Goal: Information Seeking & Learning: Understand process/instructions

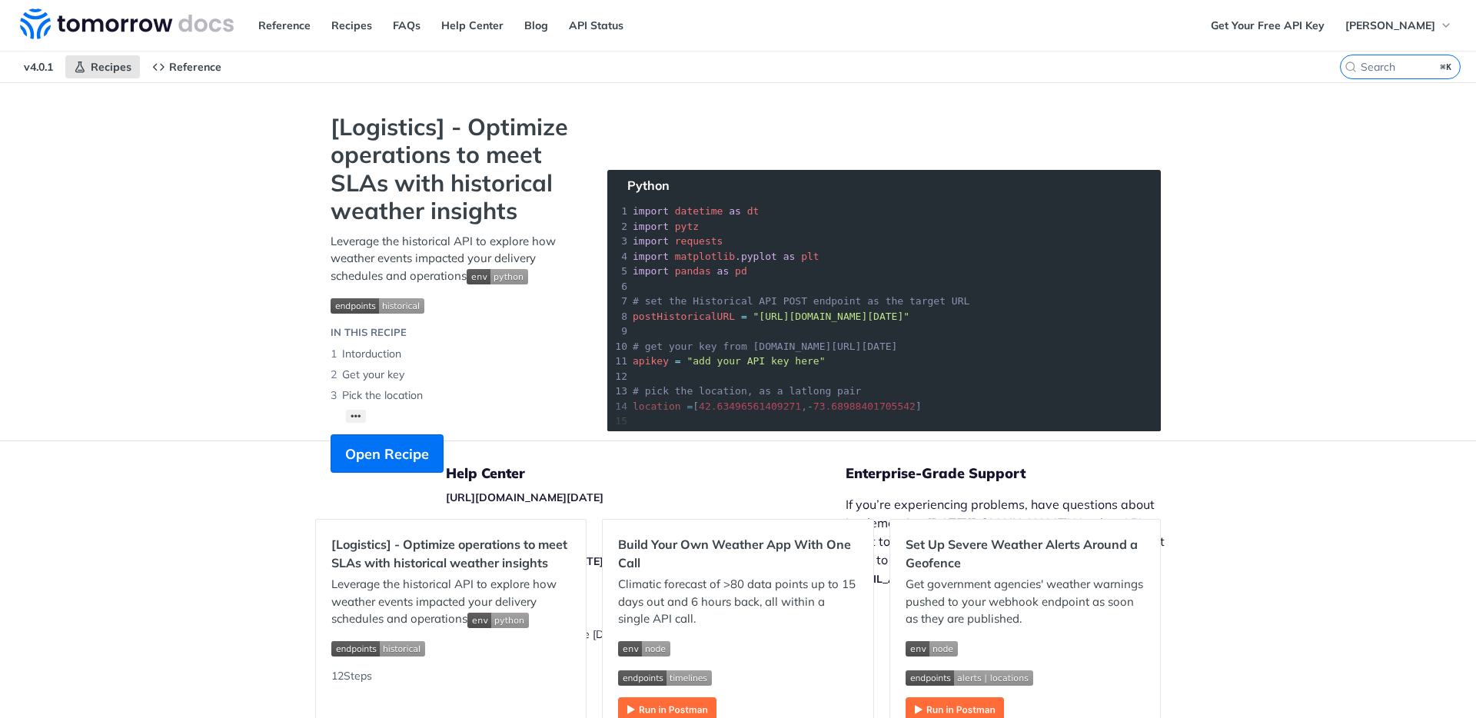
click at [237, 531] on div "Jump to Content Reference Recipes FAQs Help Center Blog API Status Recipes Refe…" at bounding box center [738, 359] width 1476 height 718
click at [1167, 47] on div "Reference Recipes FAQs Help Center Blog API Status" at bounding box center [601, 25] width 1202 height 51
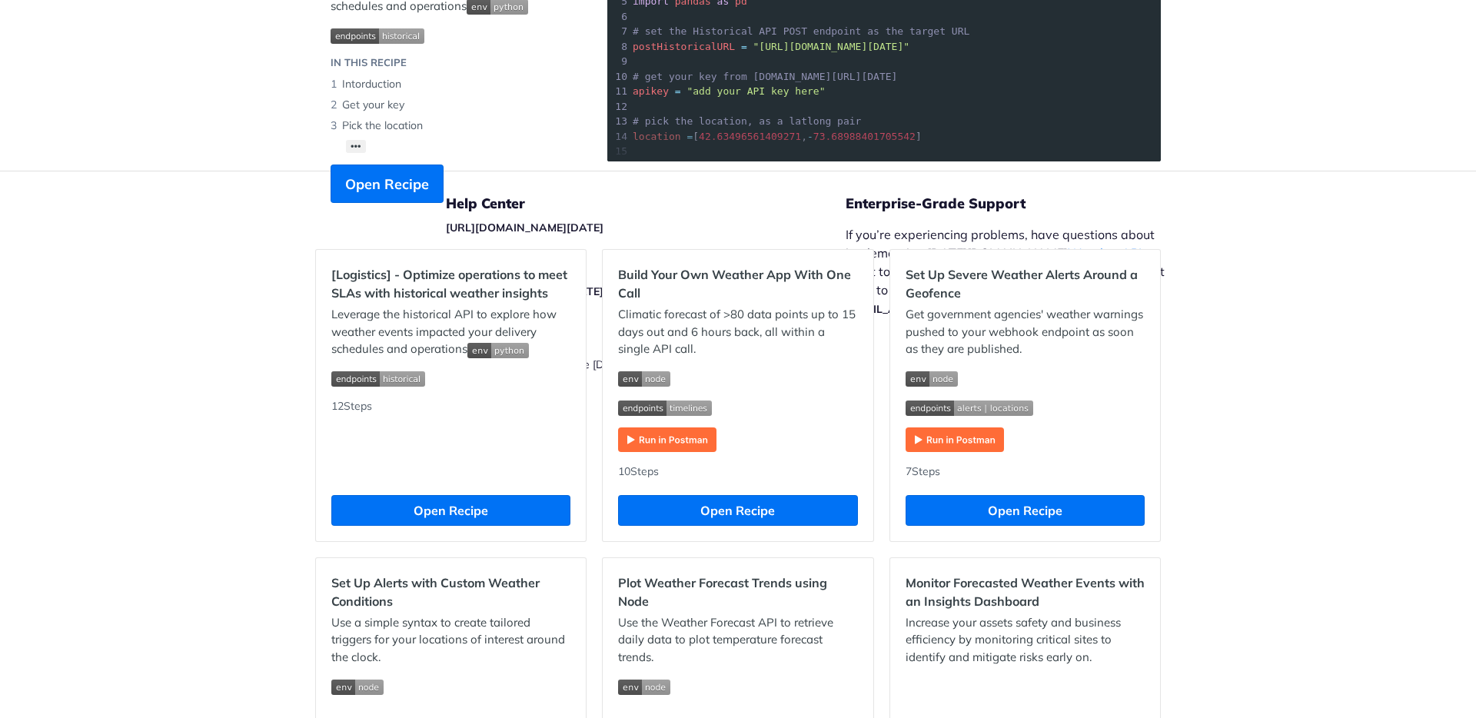
scroll to position [273, 0]
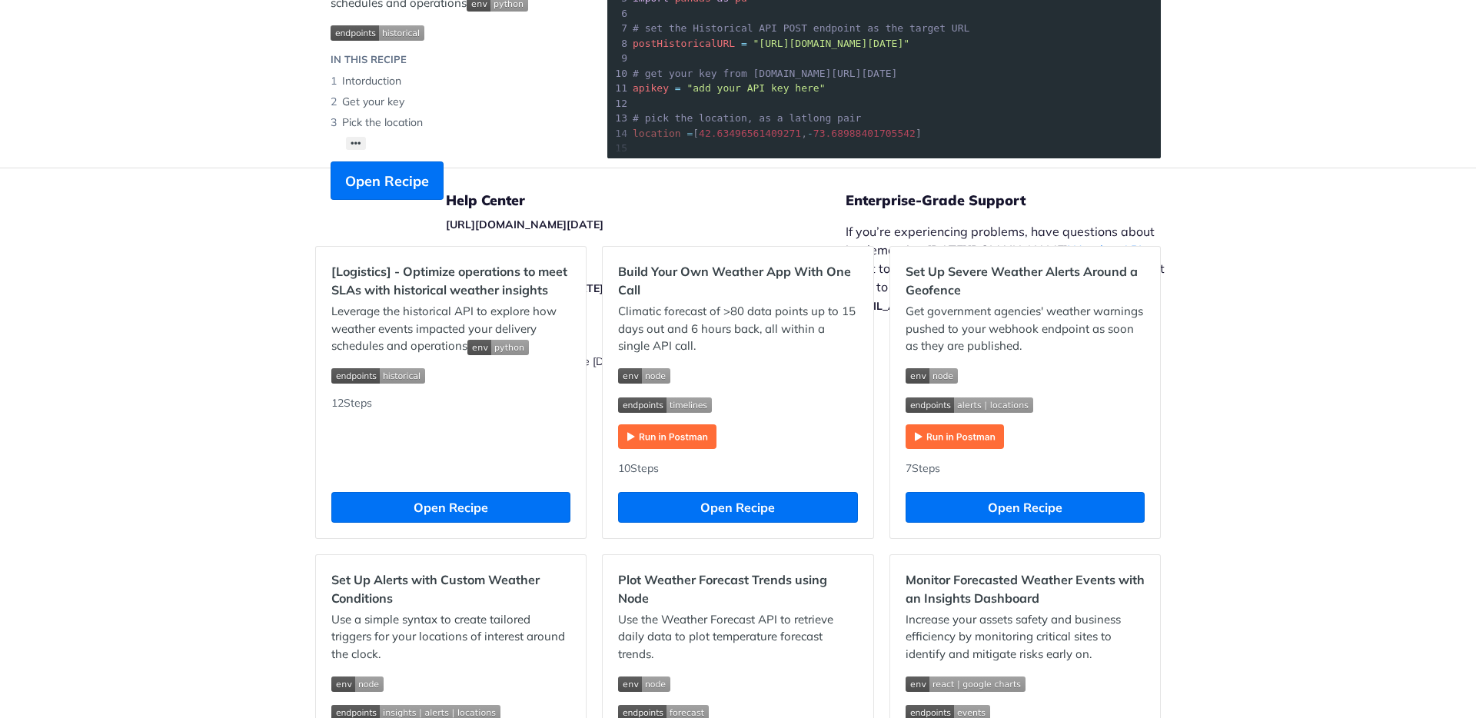
click at [1164, 278] on p "If you’re experiencing problems, have questions about implementing Tomorrow.io …" at bounding box center [1012, 268] width 335 height 92
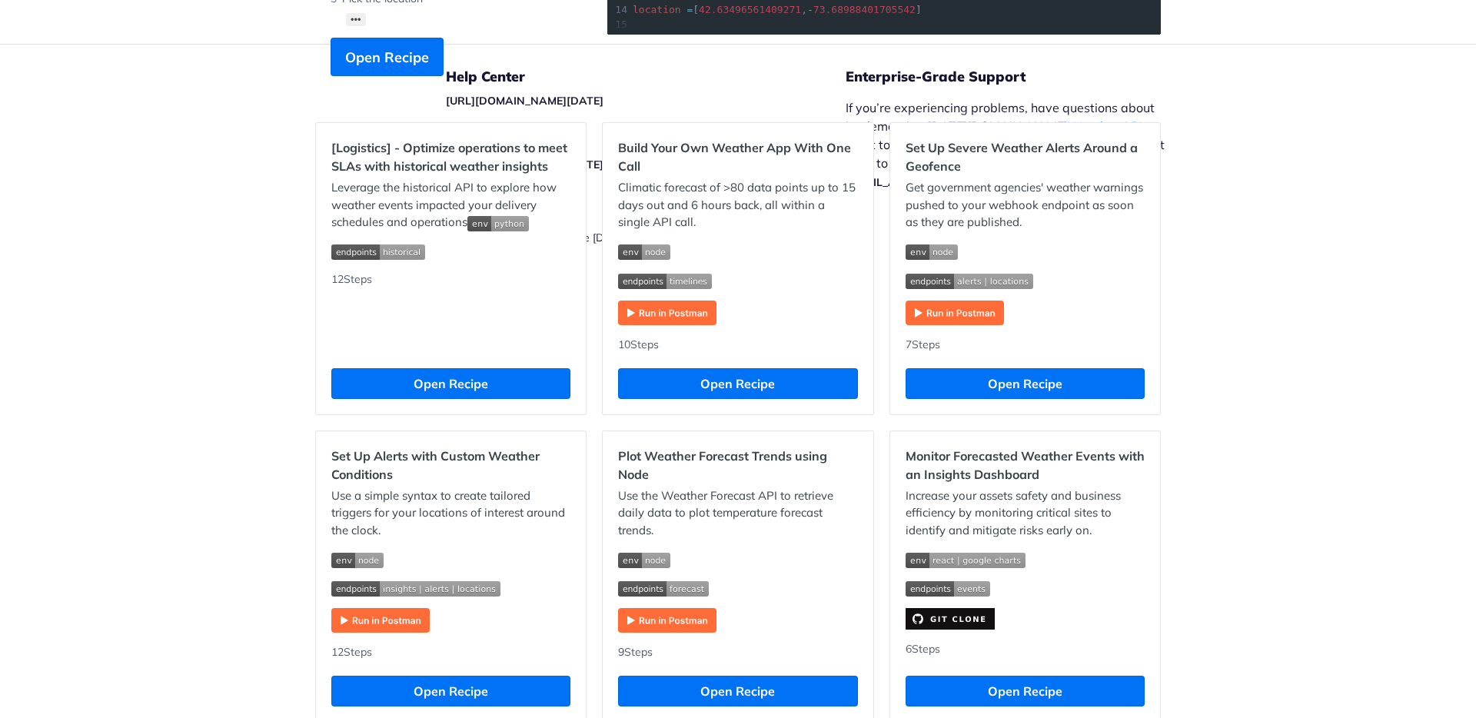
scroll to position [0, 0]
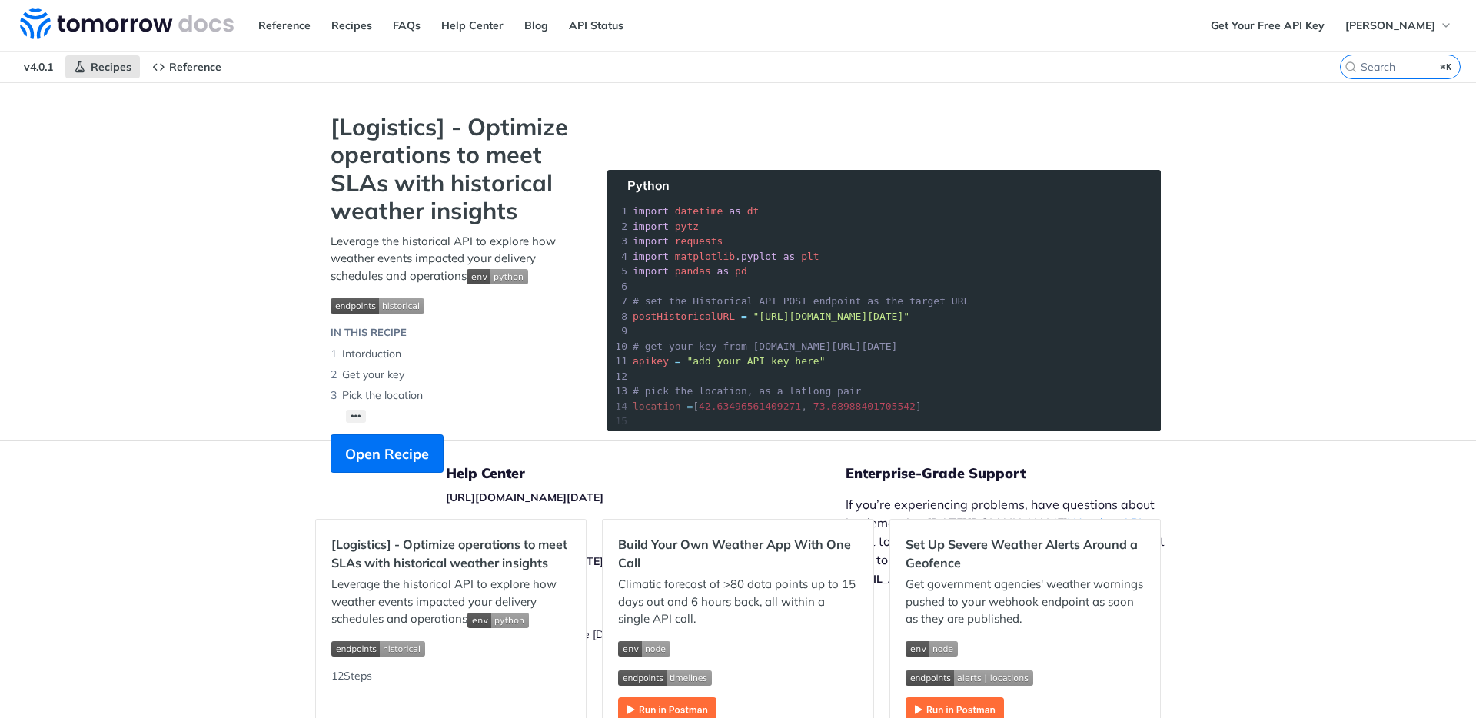
click at [502, 471] on div "[Logistics] - Optimize operations to meet SLAs with historical weather insights…" at bounding box center [453, 300] width 277 height 375
click at [508, 494] on section "[Logistics] - Optimize operations to meet SLAs with historical weather insights…" at bounding box center [737, 308] width 845 height 390
click at [536, 508] on div "Help Center [URL][DOMAIN_NAME][DATE] Release Notes [URL][DOMAIN_NAME][DATE] Leg…" at bounding box center [646, 579] width 400 height 277
click at [512, 487] on div "[Logistics] - Optimize operations to meet SLAs with historical weather insights…" at bounding box center [453, 300] width 277 height 375
click at [512, 494] on section "[Logistics] - Optimize operations to meet SLAs with historical weather insights…" at bounding box center [737, 308] width 845 height 390
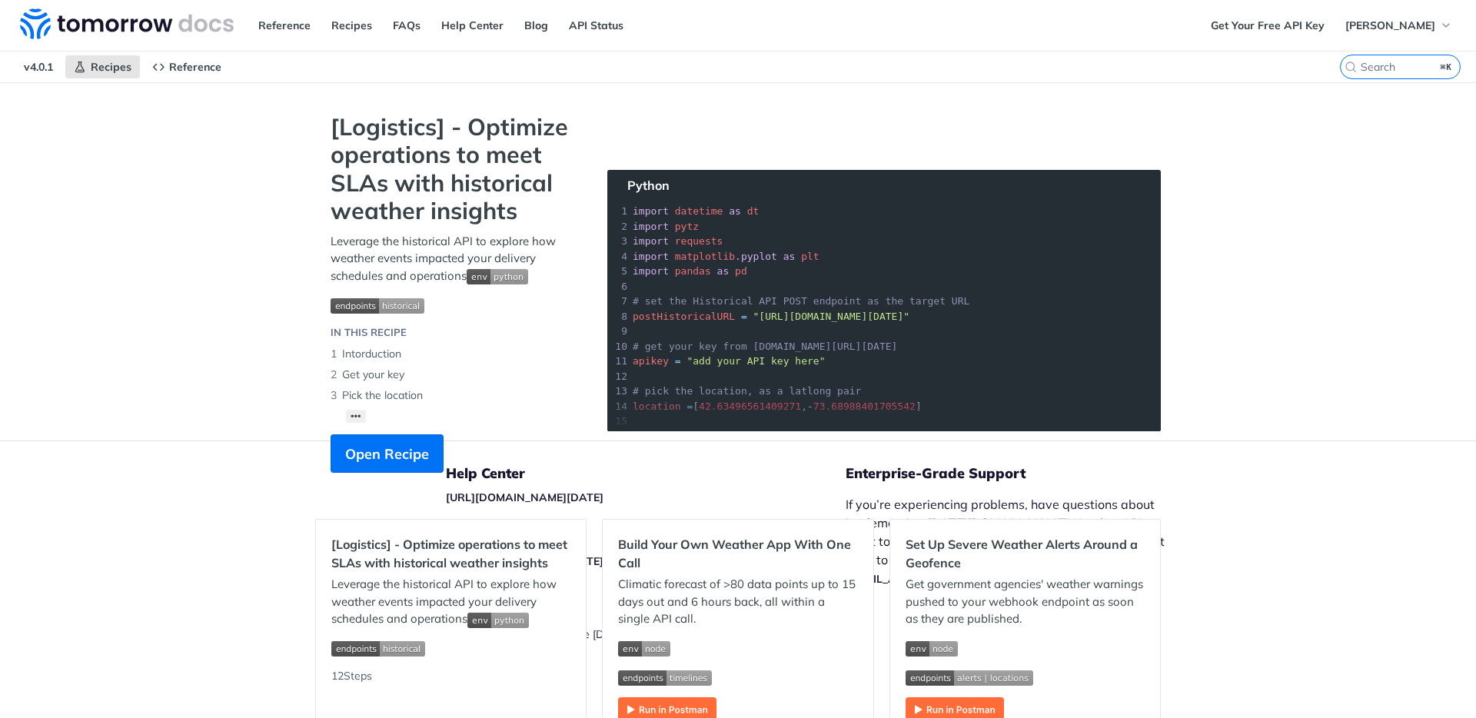
scroll to position [179, 0]
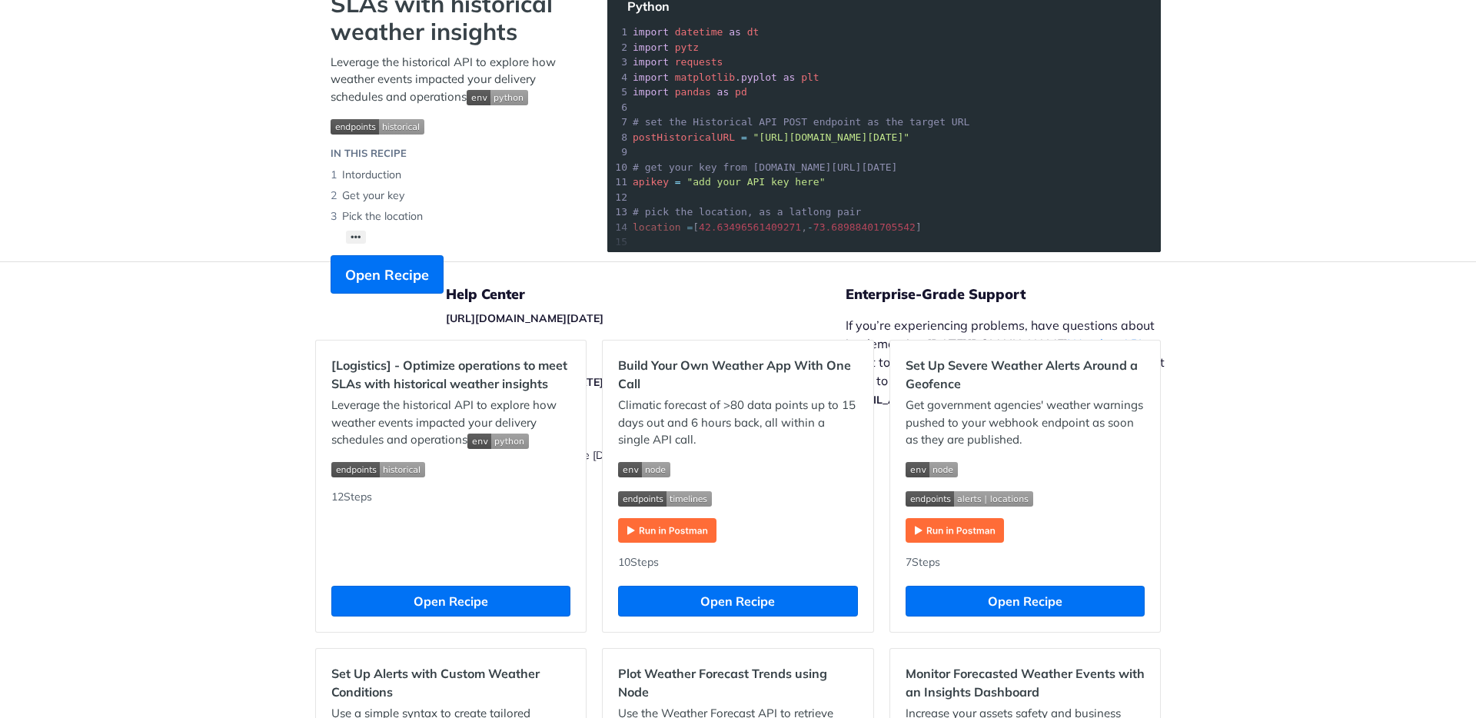
click at [978, 307] on section "[Logistics] - Optimize operations to meet SLAs with historical weather insights…" at bounding box center [737, 129] width 845 height 390
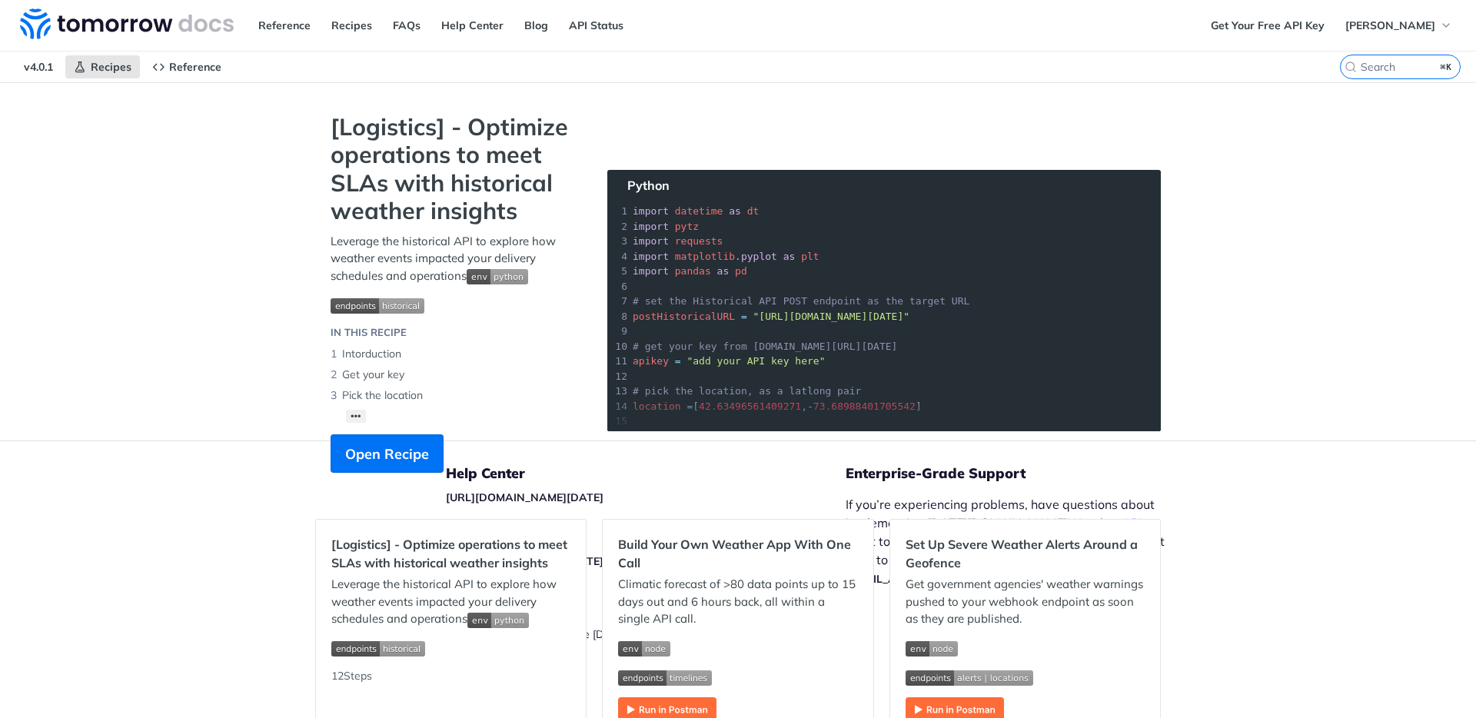
click at [477, 479] on div "[Logistics] - Optimize operations to meet SLAs with historical weather insights…" at bounding box center [453, 300] width 277 height 375
click at [476, 498] on section "[Logistics] - Optimize operations to meet SLAs with historical weather insights…" at bounding box center [737, 308] width 845 height 390
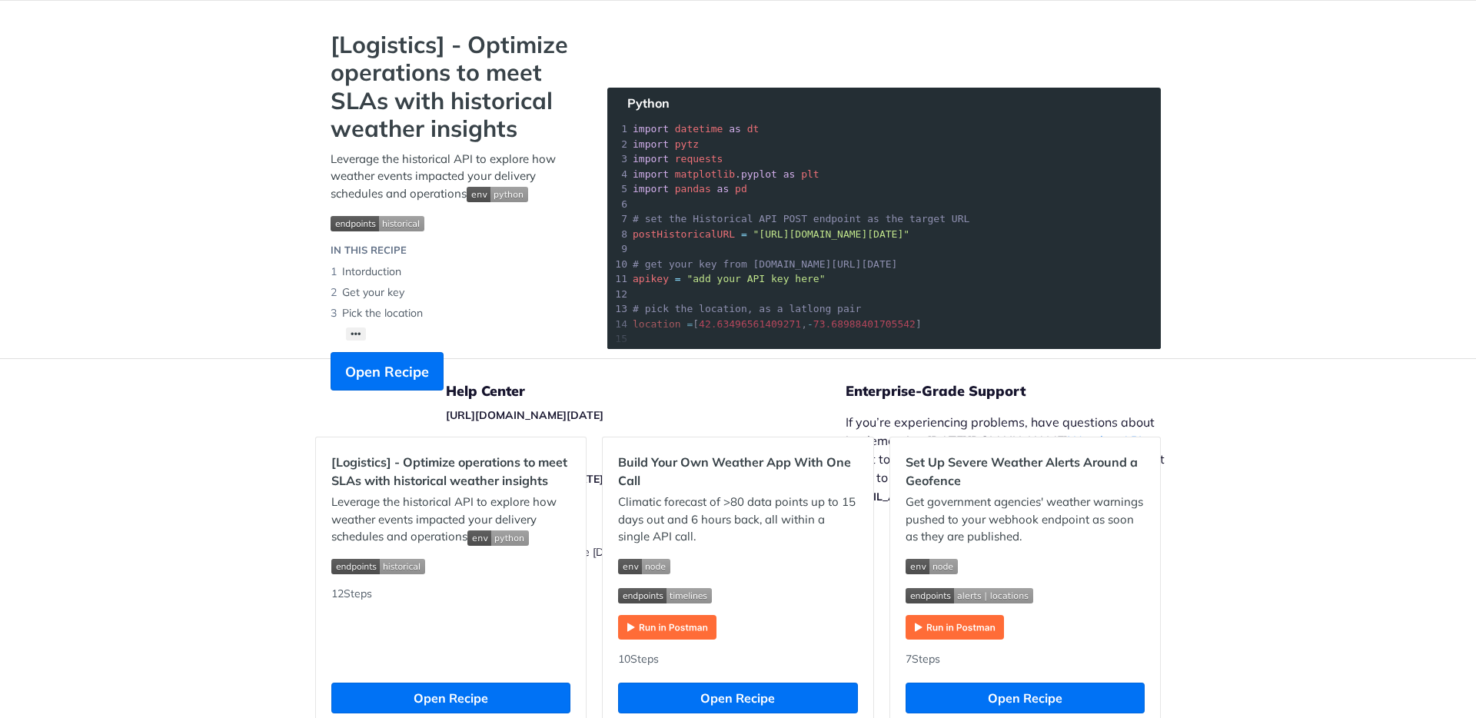
scroll to position [100, 0]
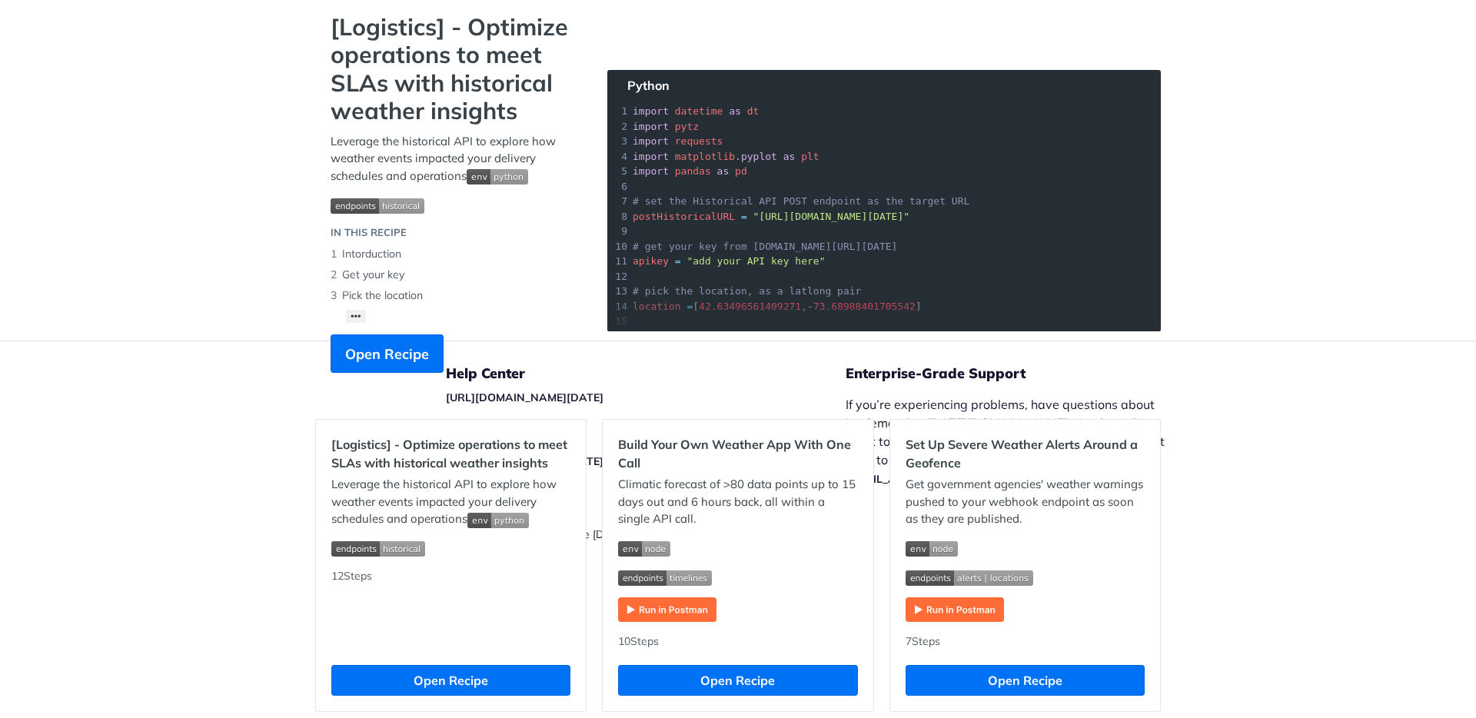
click at [1019, 377] on section "[Logistics] - Optimize operations to meet SLAs with historical weather insights…" at bounding box center [737, 208] width 845 height 390
click at [944, 380] on section "[Logistics] - Optimize operations to meet SLAs with historical weather insights…" at bounding box center [737, 208] width 845 height 390
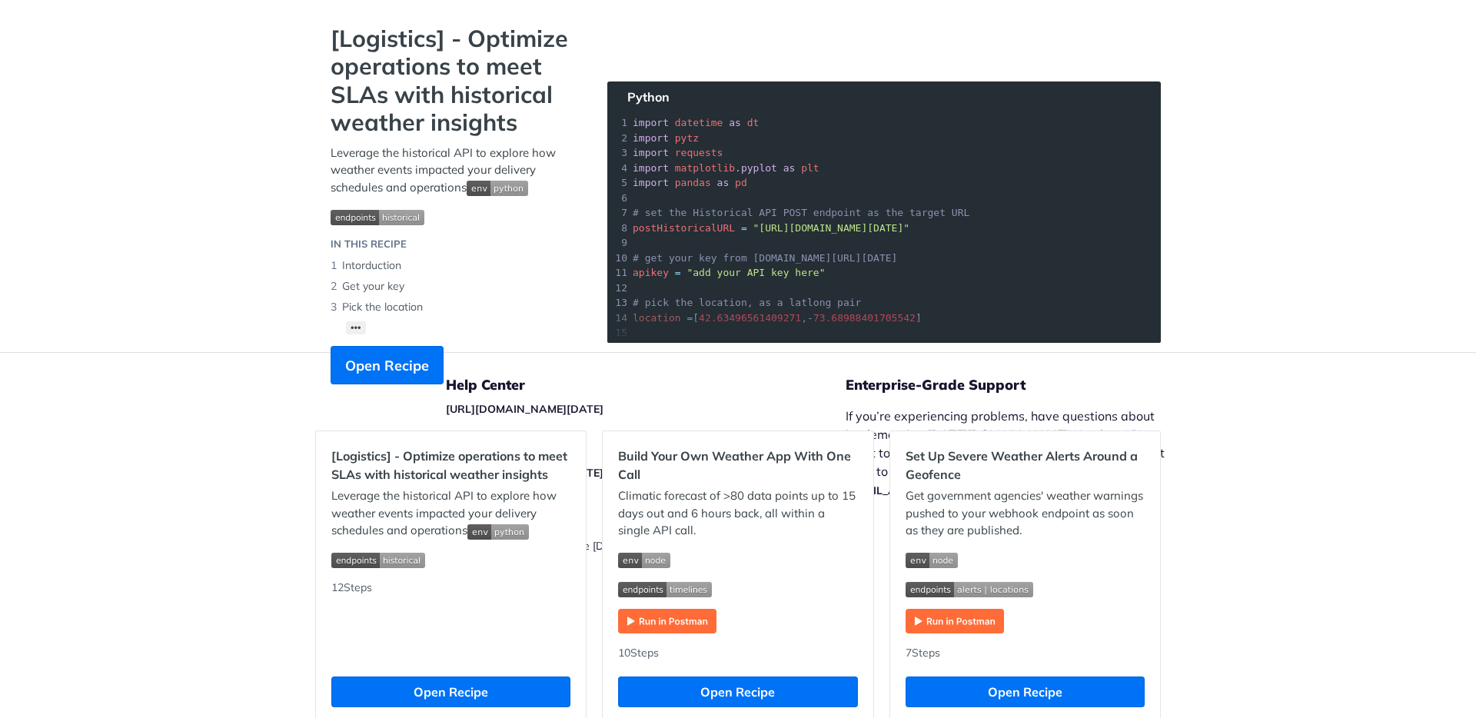
click at [515, 405] on section "[Logistics] - Optimize operations to meet SLAs with historical weather insights…" at bounding box center [737, 220] width 845 height 390
click at [515, 387] on div "[Logistics] - Optimize operations to meet SLAs with historical weather insights…" at bounding box center [453, 212] width 277 height 375
click at [925, 424] on p "If you’re experiencing problems, have questions about implementing Tomorrow.io …" at bounding box center [1012, 453] width 335 height 92
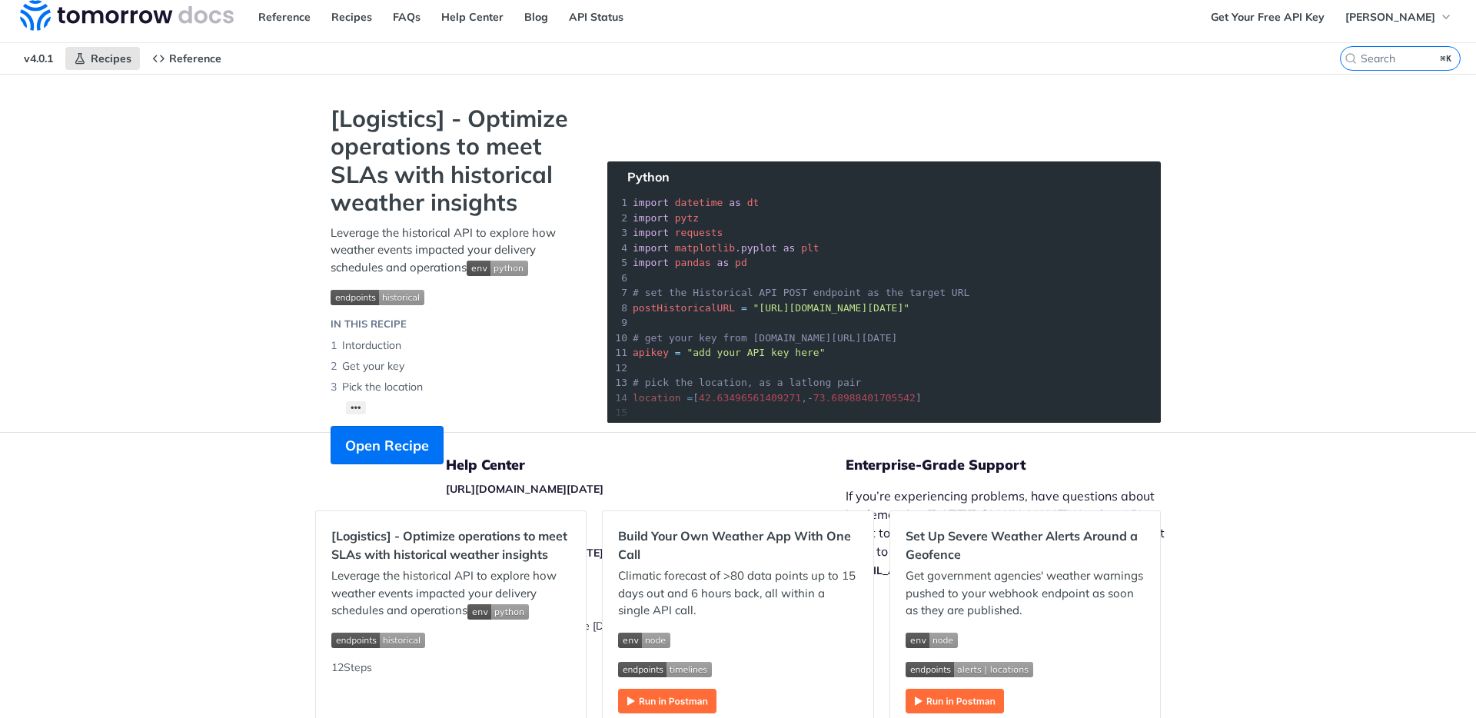
scroll to position [0, 0]
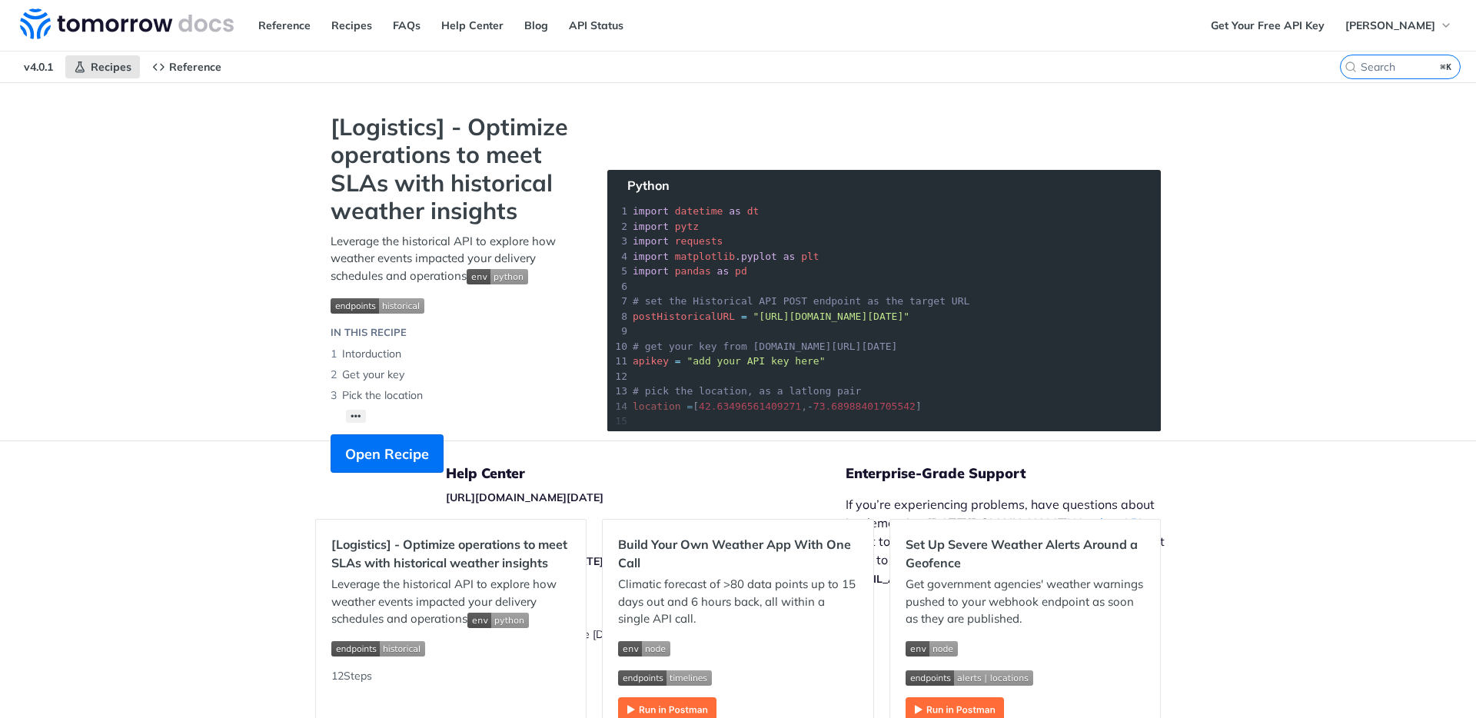
click at [516, 500] on section "[Logistics] - Optimize operations to meet SLAs with historical weather insights…" at bounding box center [737, 308] width 845 height 390
click at [517, 467] on div "[Logistics] - Optimize operations to meet SLAs with historical weather insights…" at bounding box center [453, 300] width 277 height 375
click at [507, 504] on div "Help Center https://support.tomorrow.io Release Notes https://docs.tomorrow.io/…" at bounding box center [646, 579] width 400 height 277
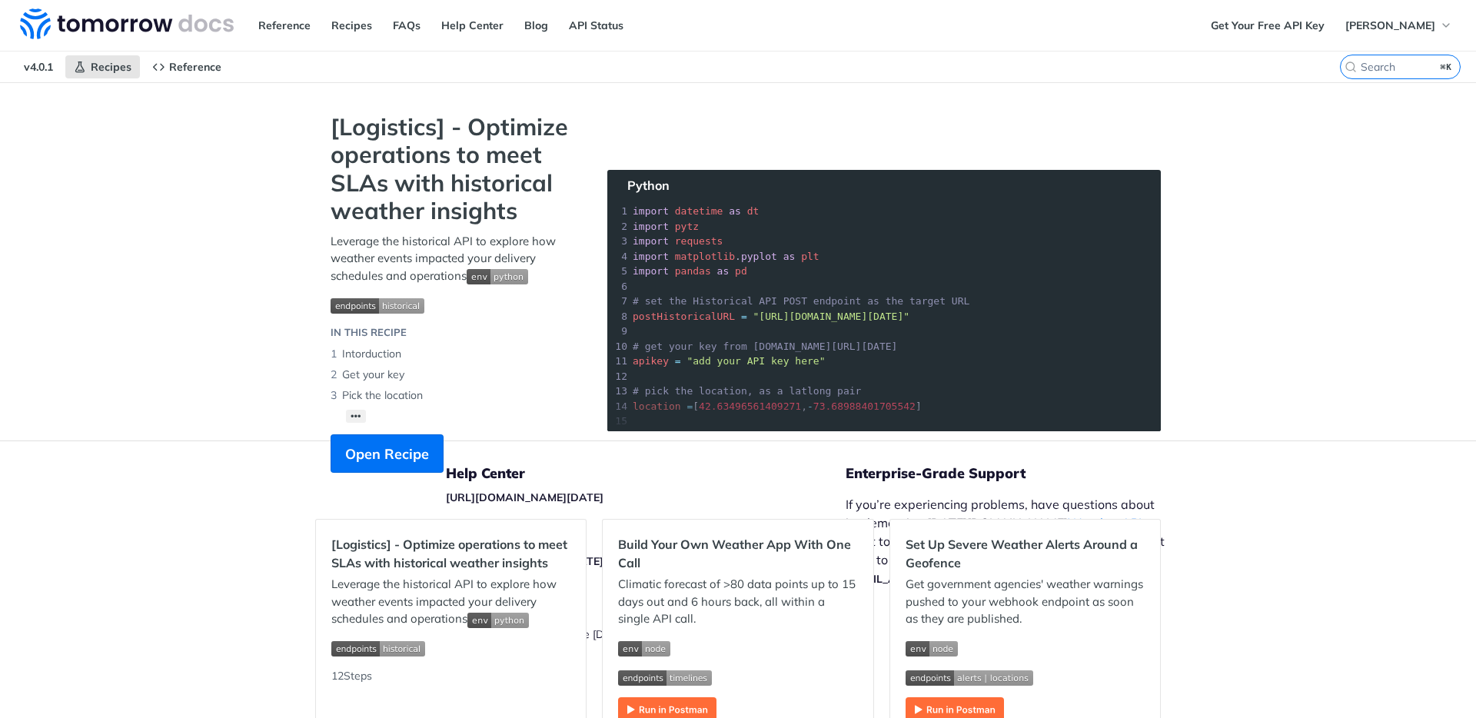
click at [188, 65] on span "Reference" at bounding box center [195, 67] width 52 height 14
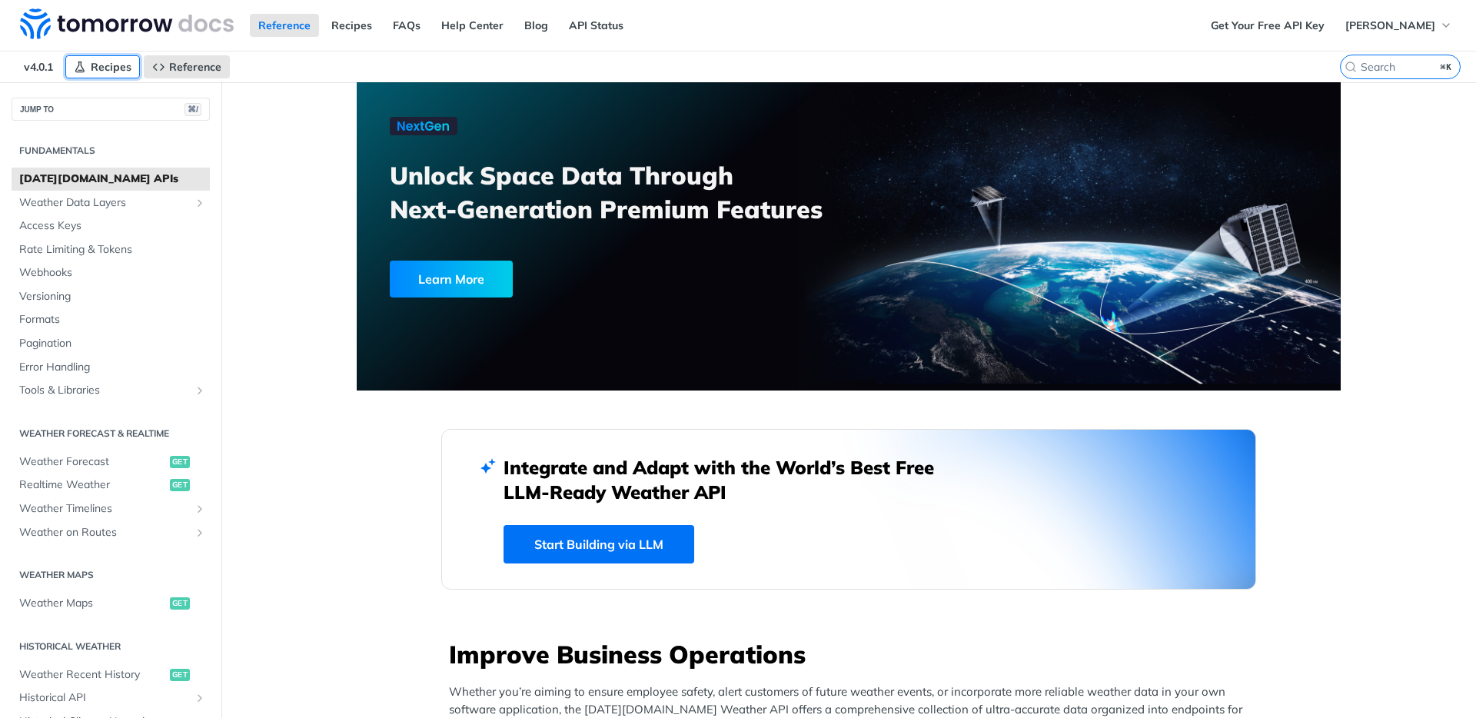
click at [105, 65] on span "Recipes" at bounding box center [111, 67] width 41 height 14
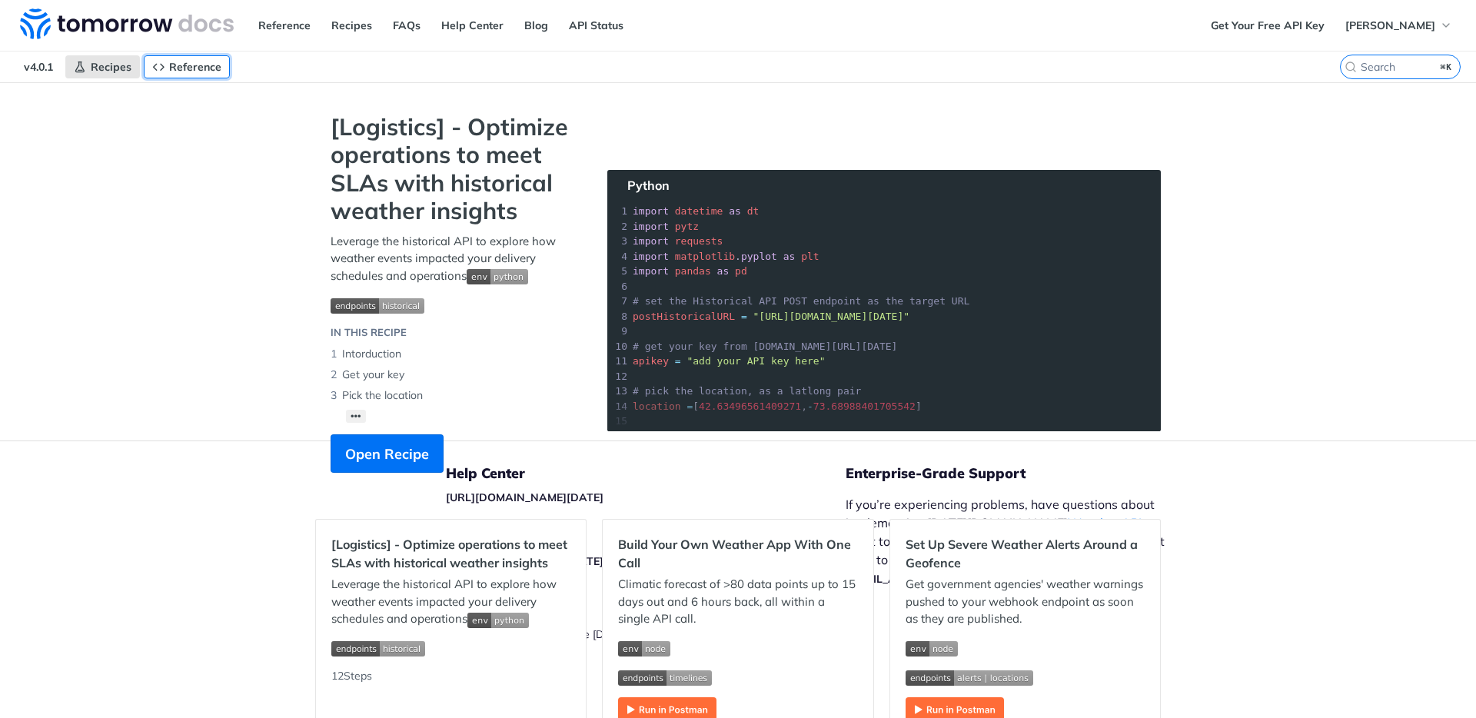
click at [205, 68] on span "Reference" at bounding box center [195, 67] width 52 height 14
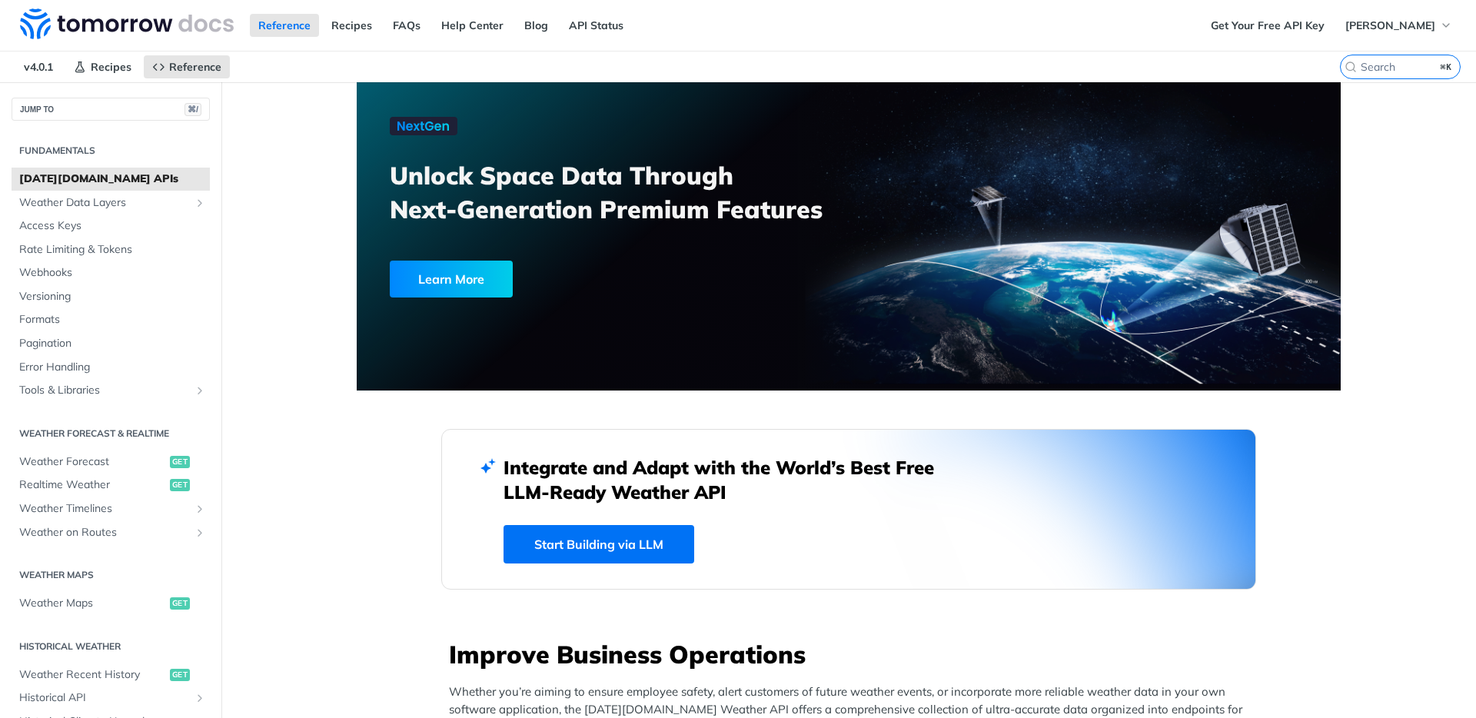
click at [100, 64] on span "Recipes" at bounding box center [111, 67] width 41 height 14
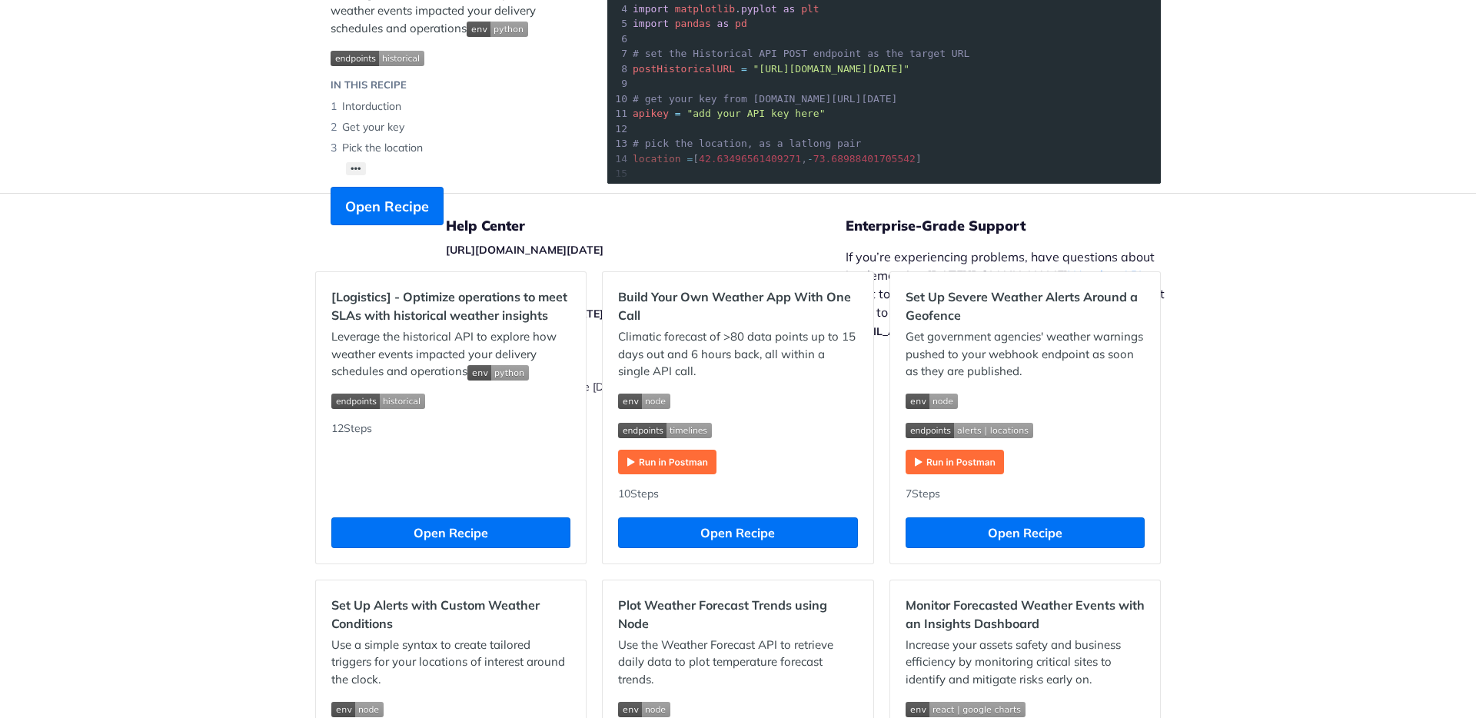
scroll to position [268, 0]
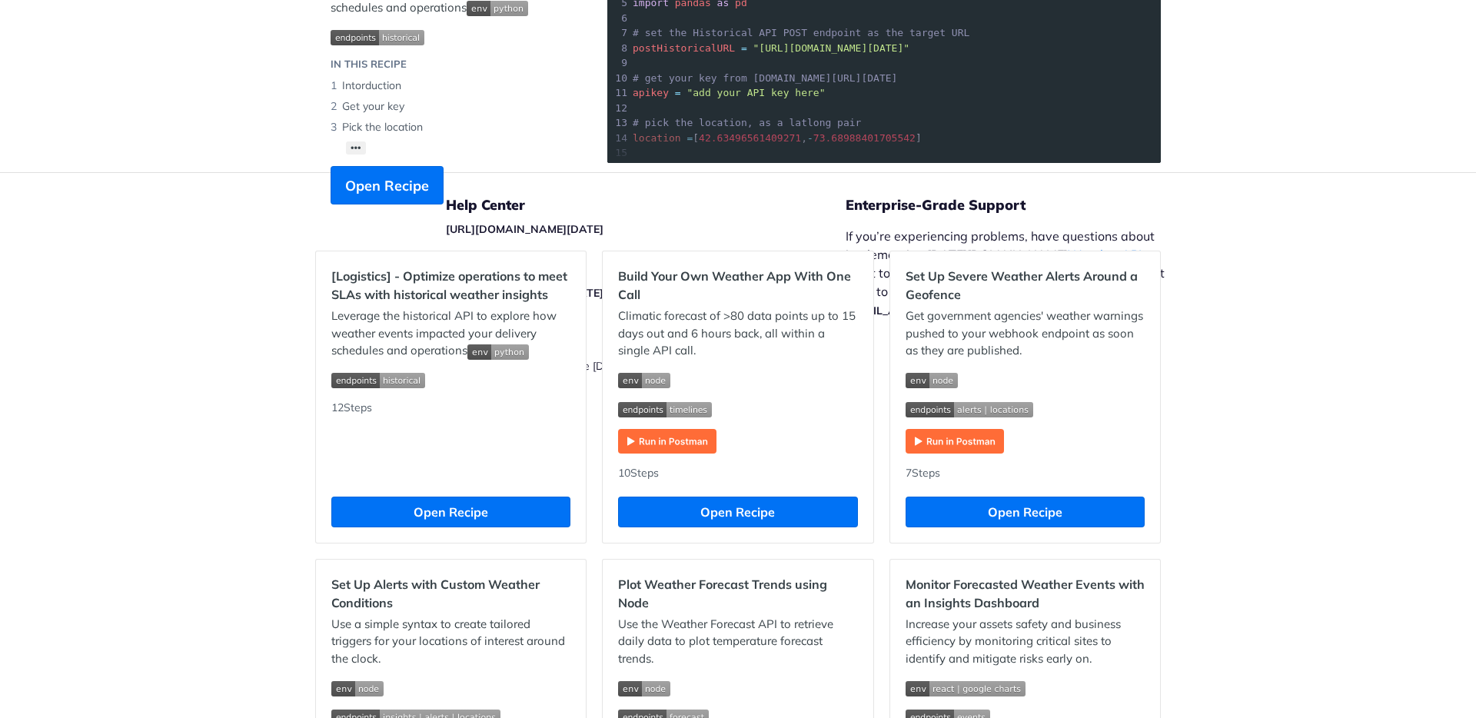
click at [543, 225] on section "[Logistics] - Optimize operations to meet SLAs with historical weather insights…" at bounding box center [737, 40] width 845 height 390
click at [527, 206] on div "[Logistics] - Optimize operations to meet SLAs with historical weather insights…" at bounding box center [453, 32] width 277 height 375
click at [387, 185] on span "Open Recipe" at bounding box center [387, 185] width 84 height 21
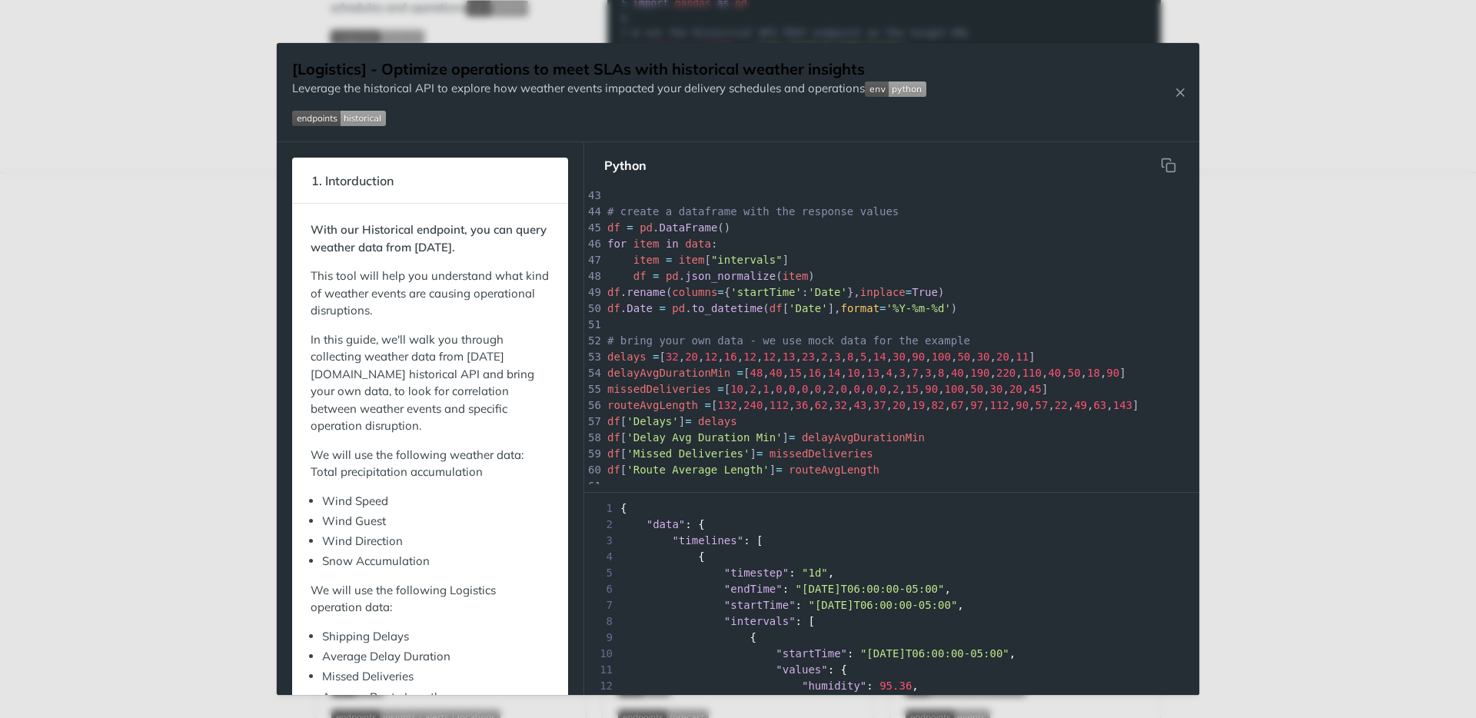
scroll to position [682, 0]
click at [1180, 95] on icon "Close Recipe" at bounding box center [1180, 92] width 14 height 14
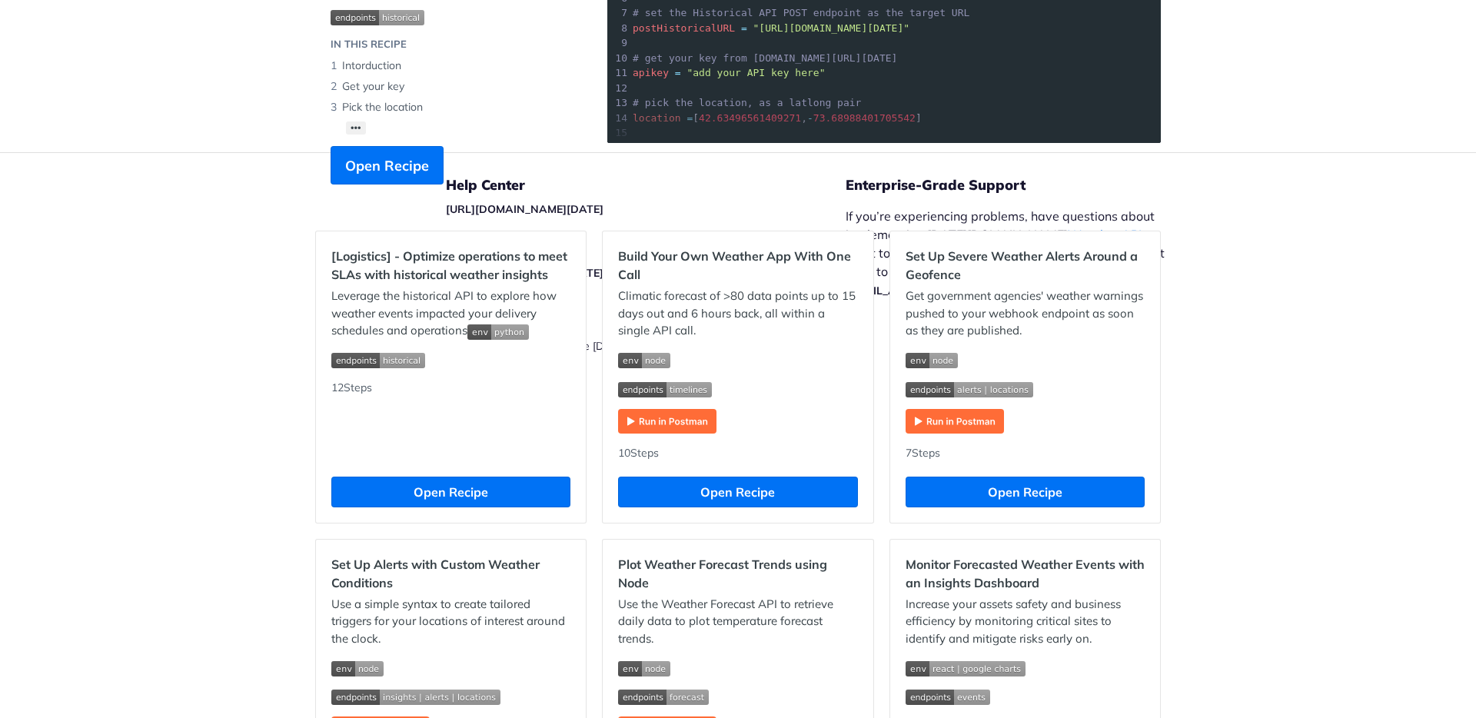
scroll to position [301, 0]
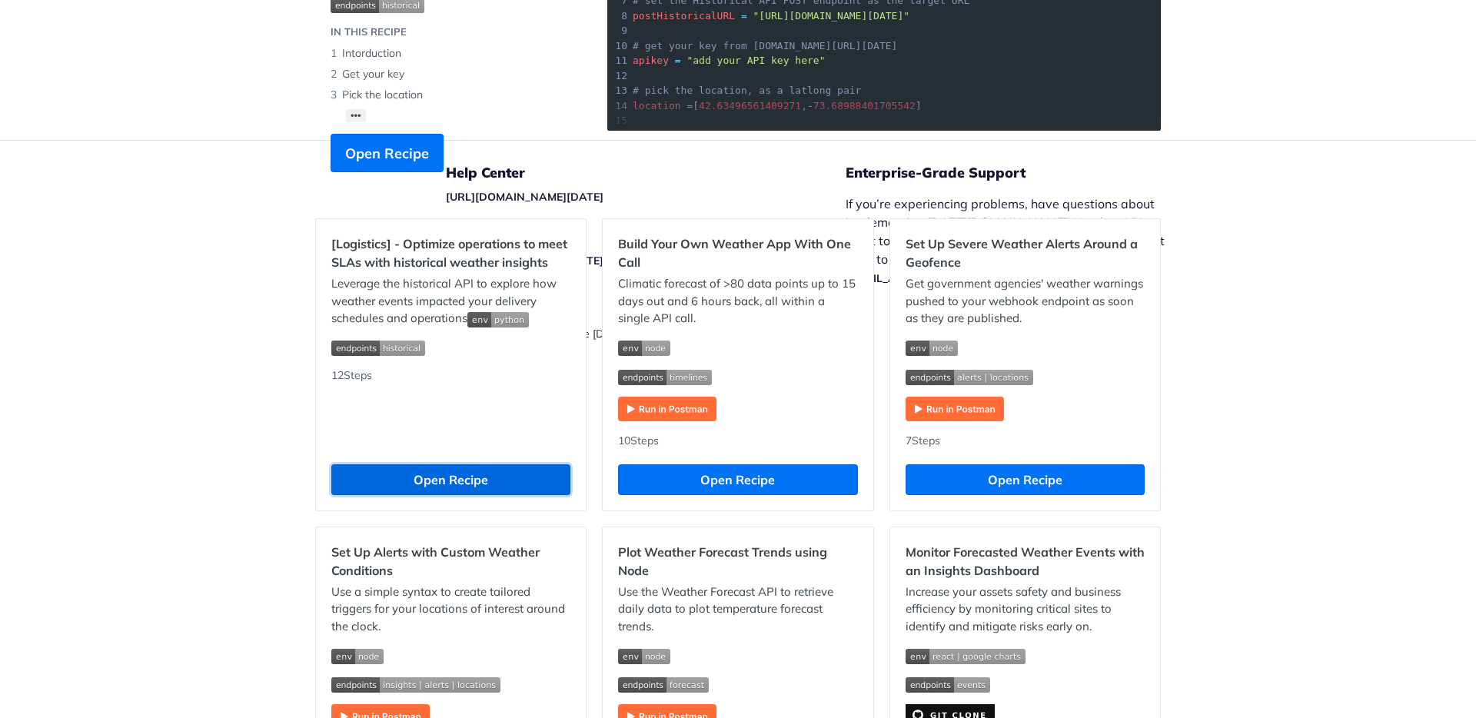
click at [400, 478] on button "Open Recipe" at bounding box center [450, 479] width 239 height 31
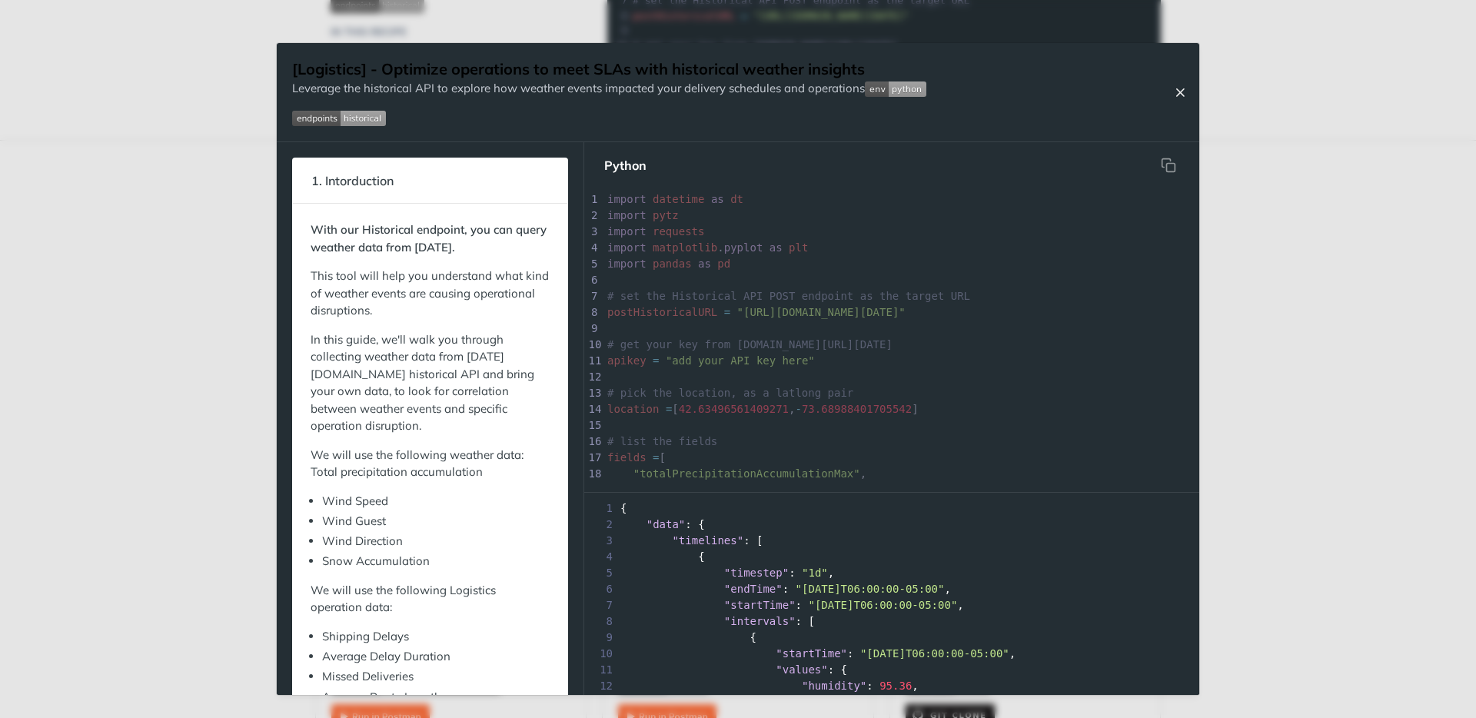
click at [1177, 95] on icon "Close Recipe" at bounding box center [1180, 92] width 14 height 14
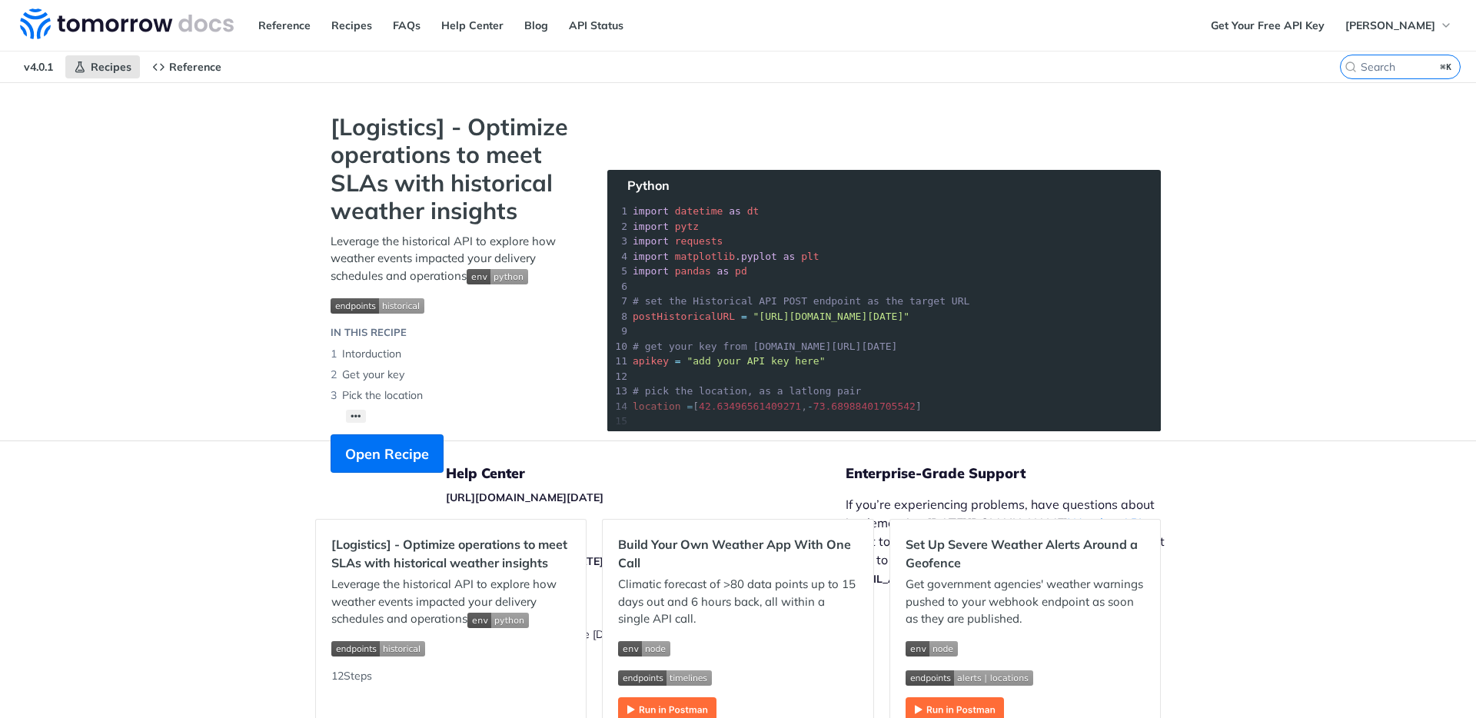
click at [46, 57] on span "v4.0.1" at bounding box center [38, 66] width 46 height 23
click at [38, 67] on span "v4.0.1" at bounding box center [38, 66] width 46 height 23
click at [95, 65] on span "Recipes" at bounding box center [111, 67] width 41 height 14
click at [138, 23] on img at bounding box center [127, 23] width 214 height 31
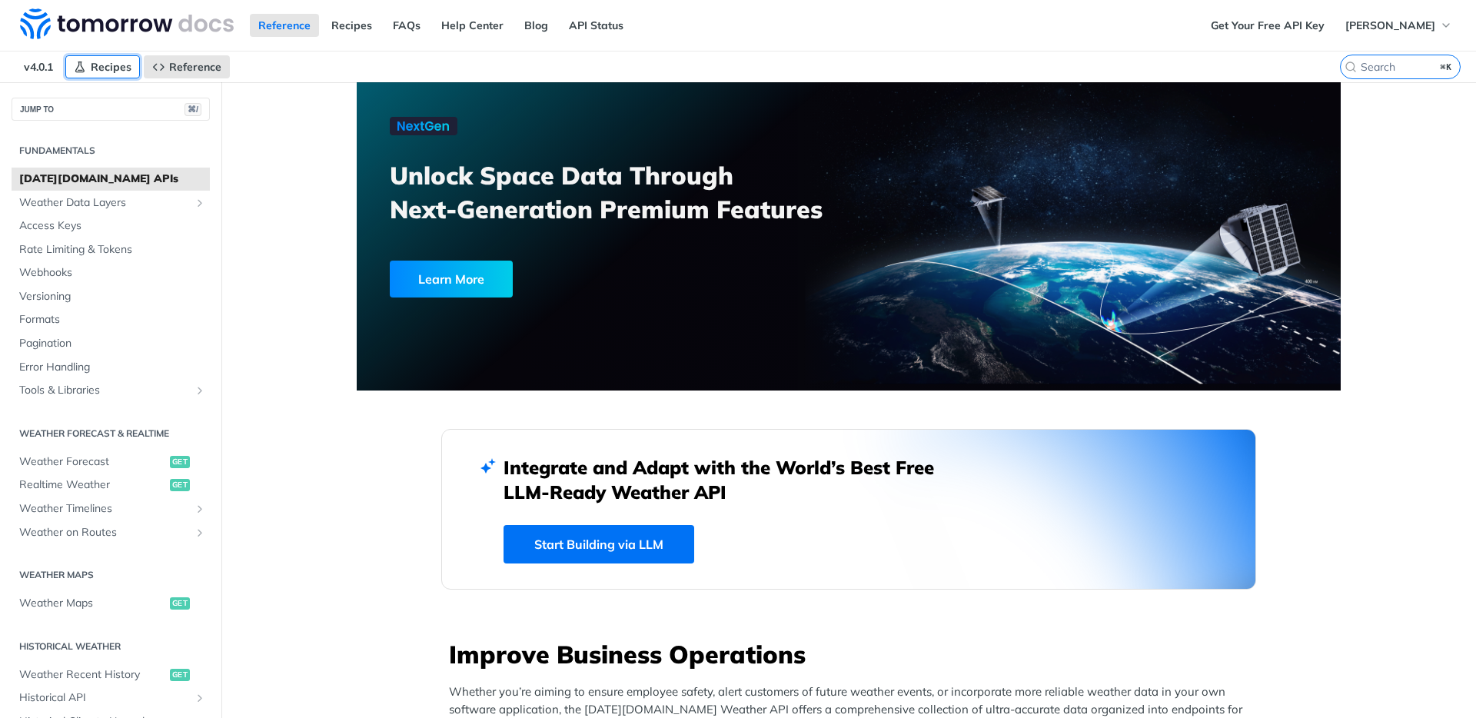
click at [108, 68] on span "Recipes" at bounding box center [111, 67] width 41 height 14
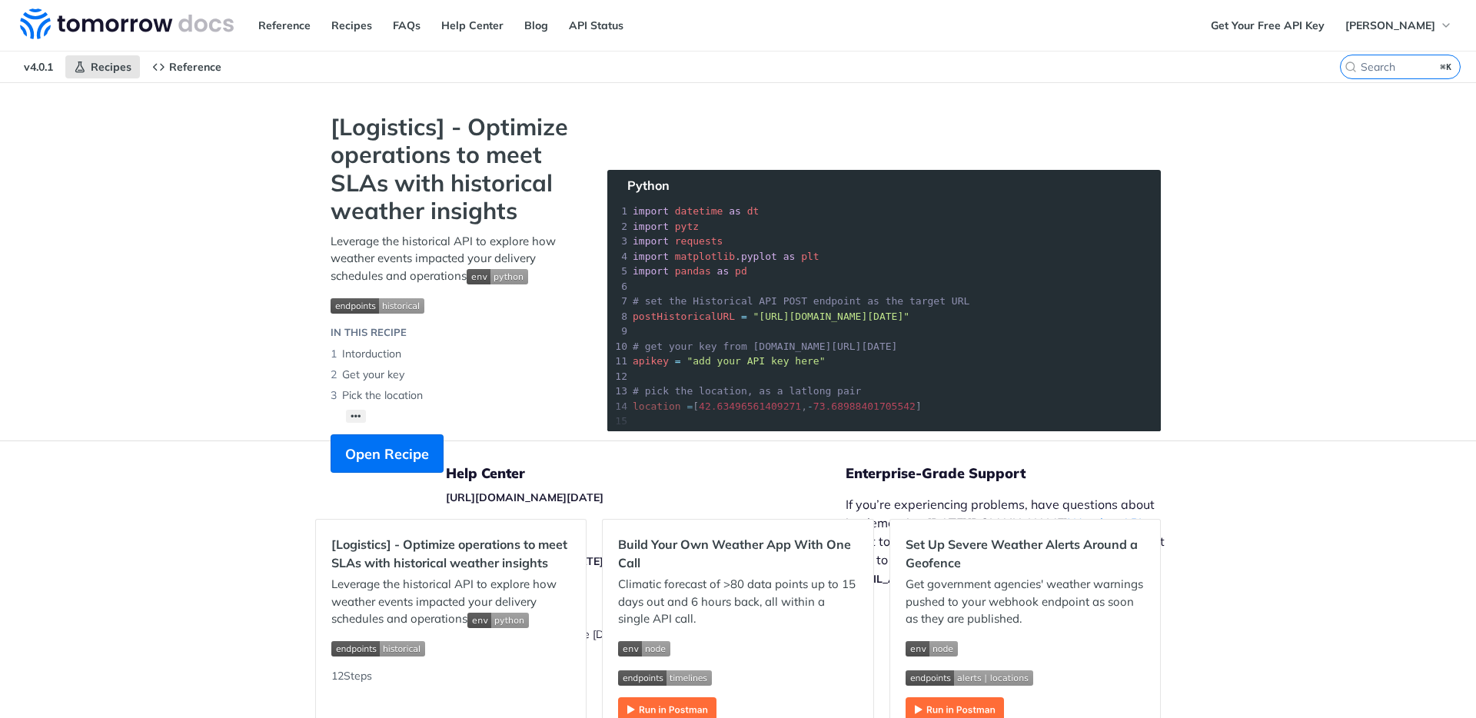
click at [47, 67] on span "v4.0.1" at bounding box center [38, 66] width 46 height 23
click at [107, 68] on span "Recipes" at bounding box center [111, 67] width 41 height 14
click at [117, 25] on img at bounding box center [127, 23] width 214 height 31
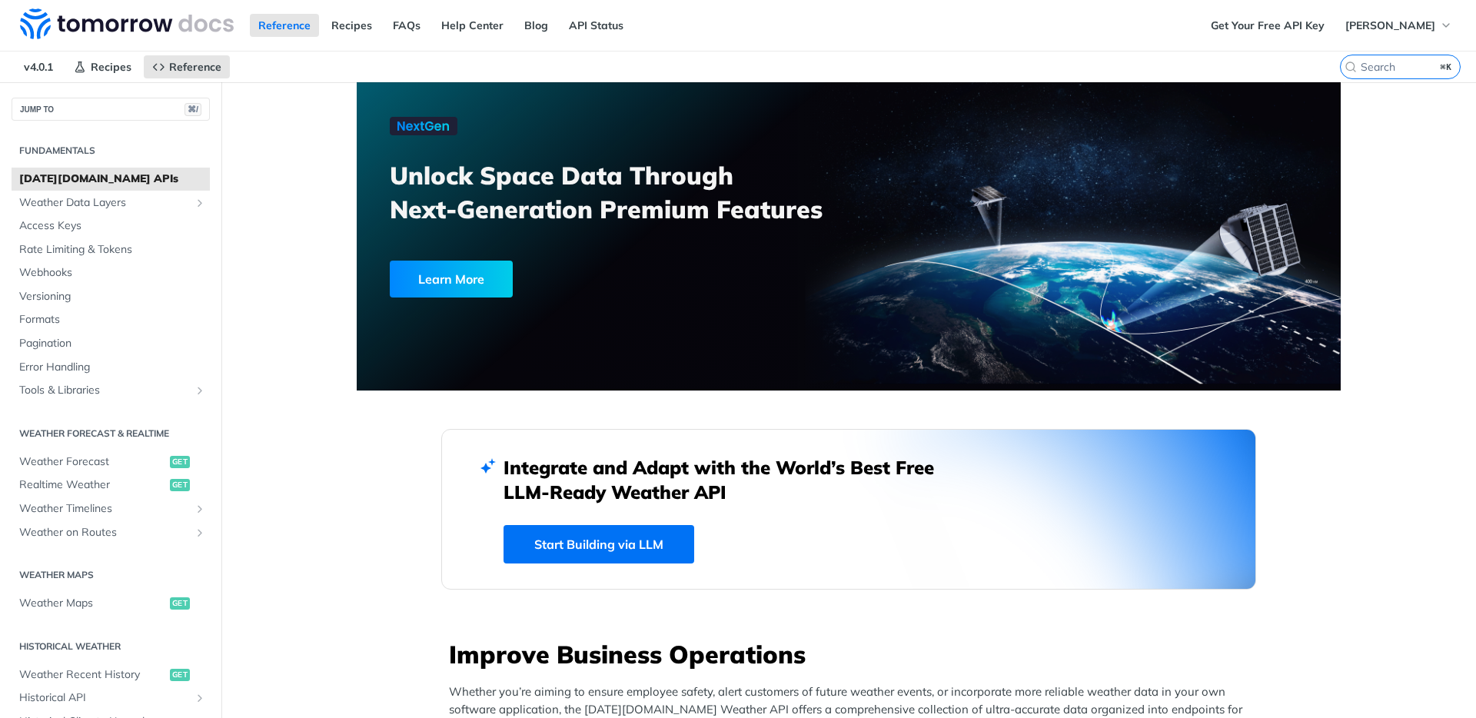
click at [1165, 33] on div "Reference Recipes FAQs Help Center Blog API Status" at bounding box center [601, 25] width 1202 height 51
click at [367, 28] on link "Recipes" at bounding box center [352, 25] width 58 height 23
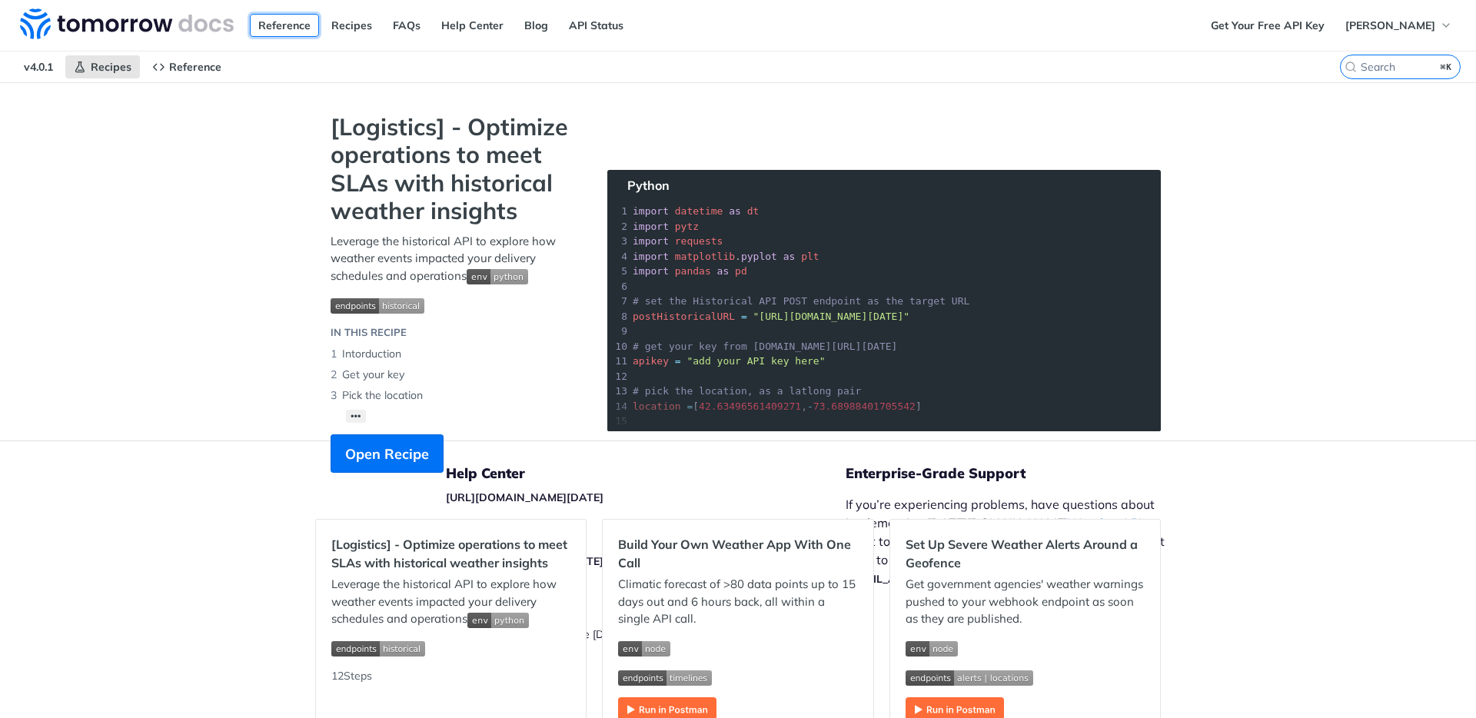
click at [296, 30] on link "Reference" at bounding box center [284, 25] width 69 height 23
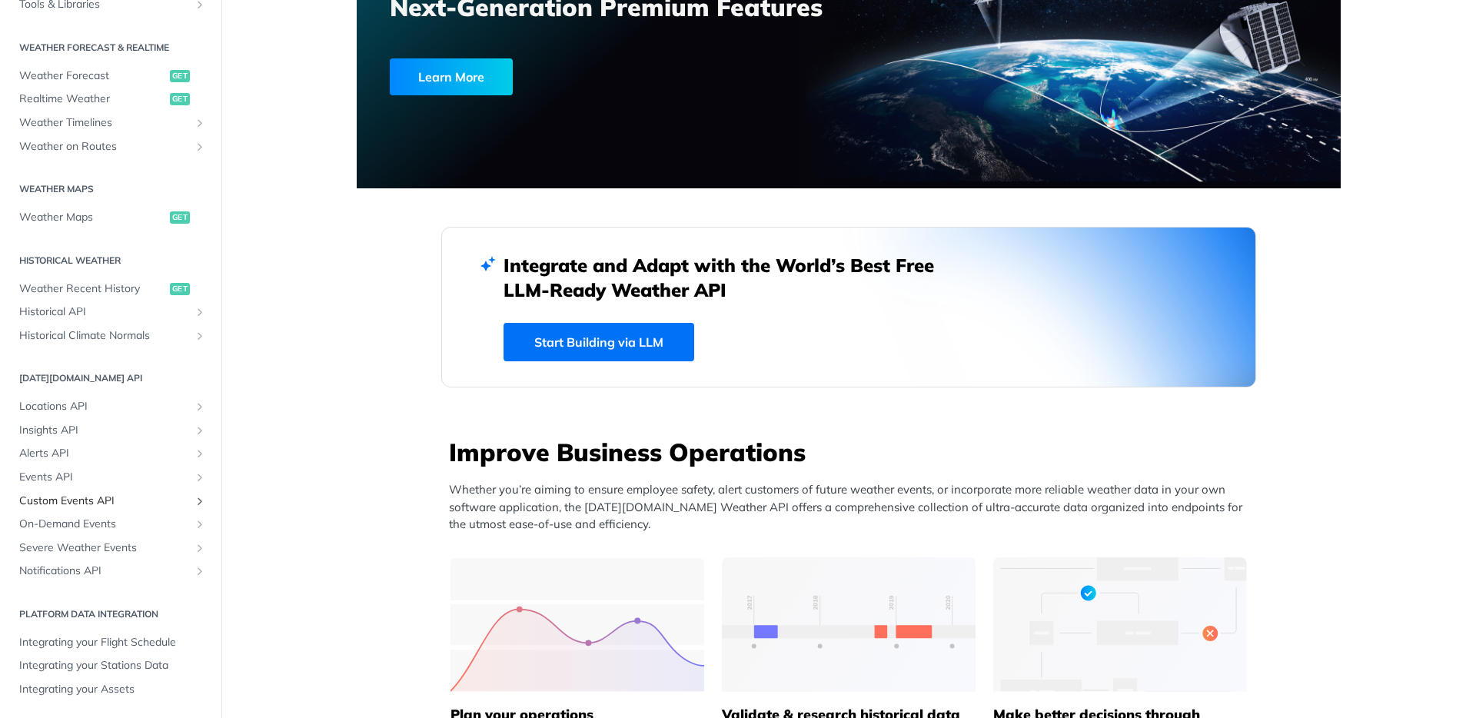
scroll to position [227, 0]
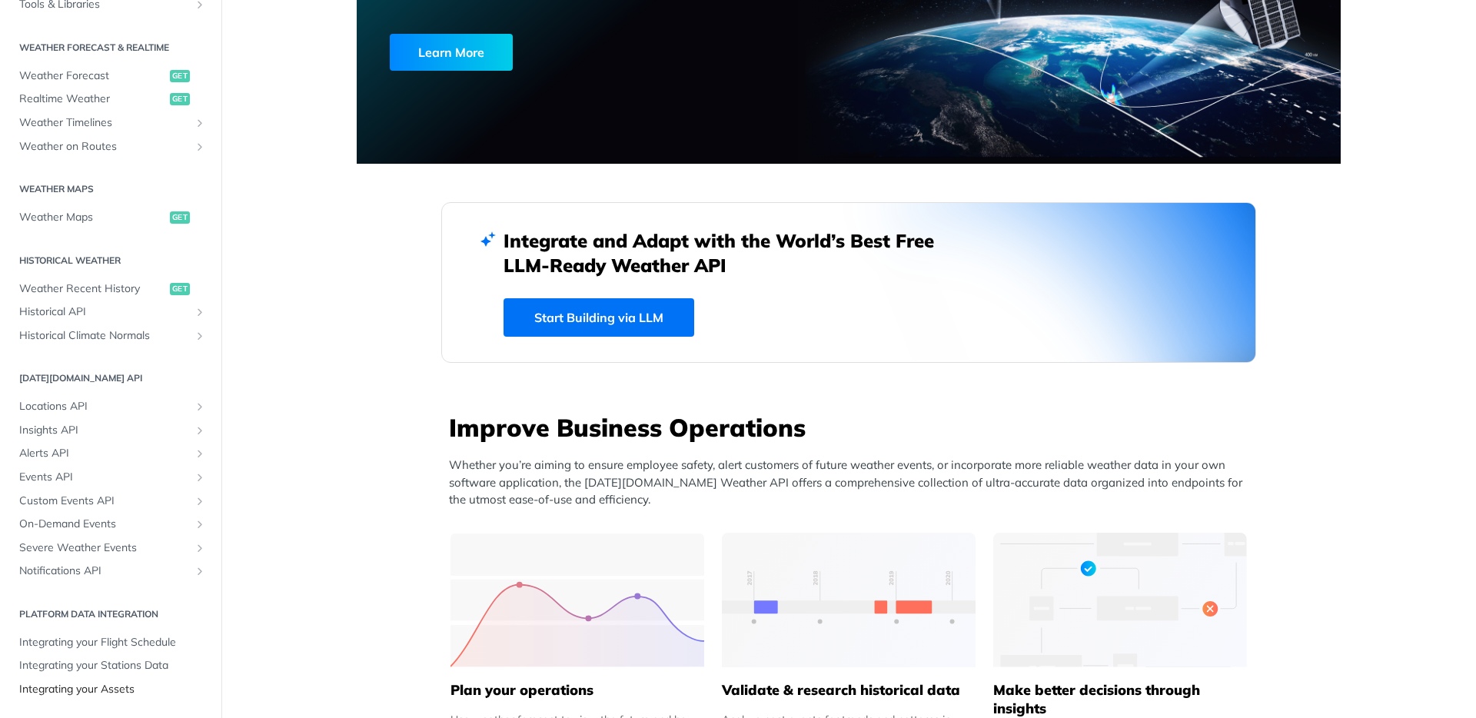
click at [108, 686] on span "Integrating your Assets" at bounding box center [112, 689] width 187 height 15
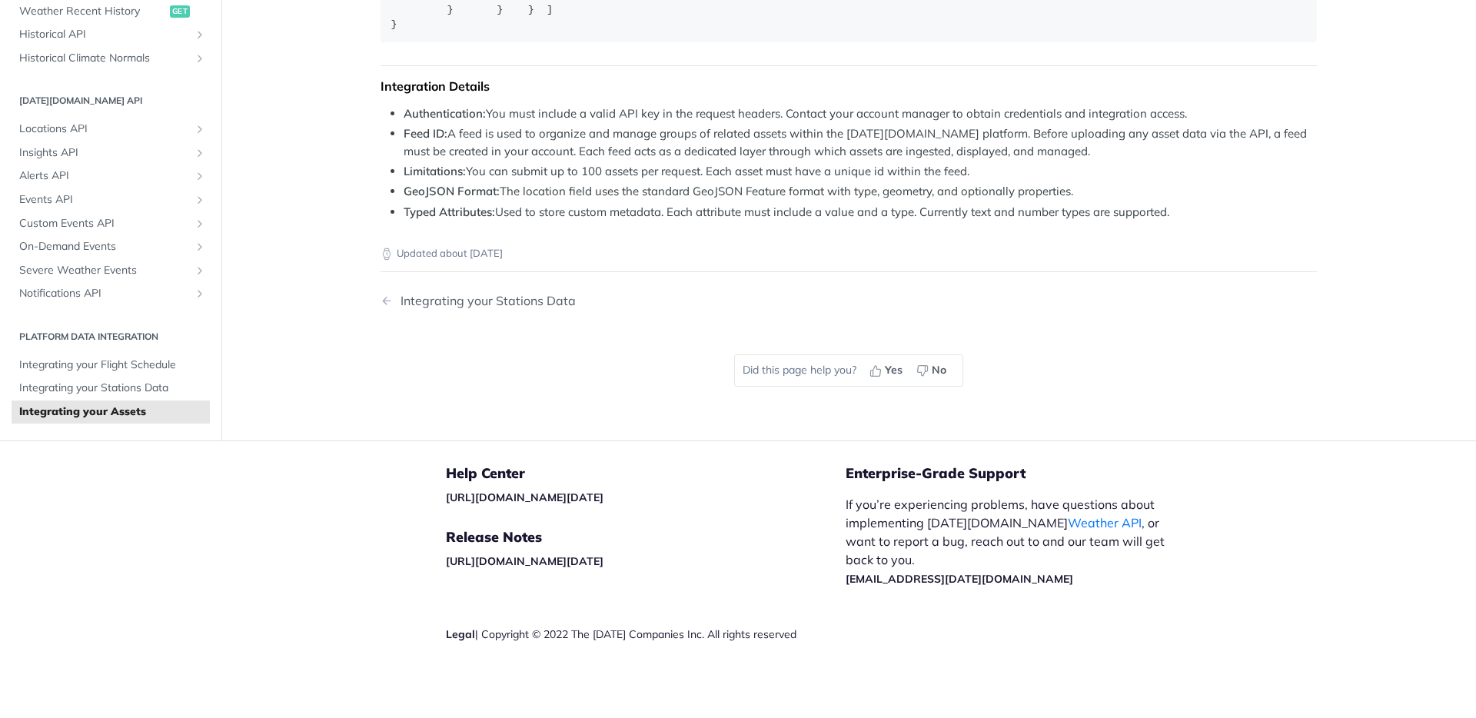
scroll to position [1321, 0]
click at [684, 181] on li "Limitations: You can submit up to 100 assets per request. Each asset must have …" at bounding box center [860, 172] width 913 height 18
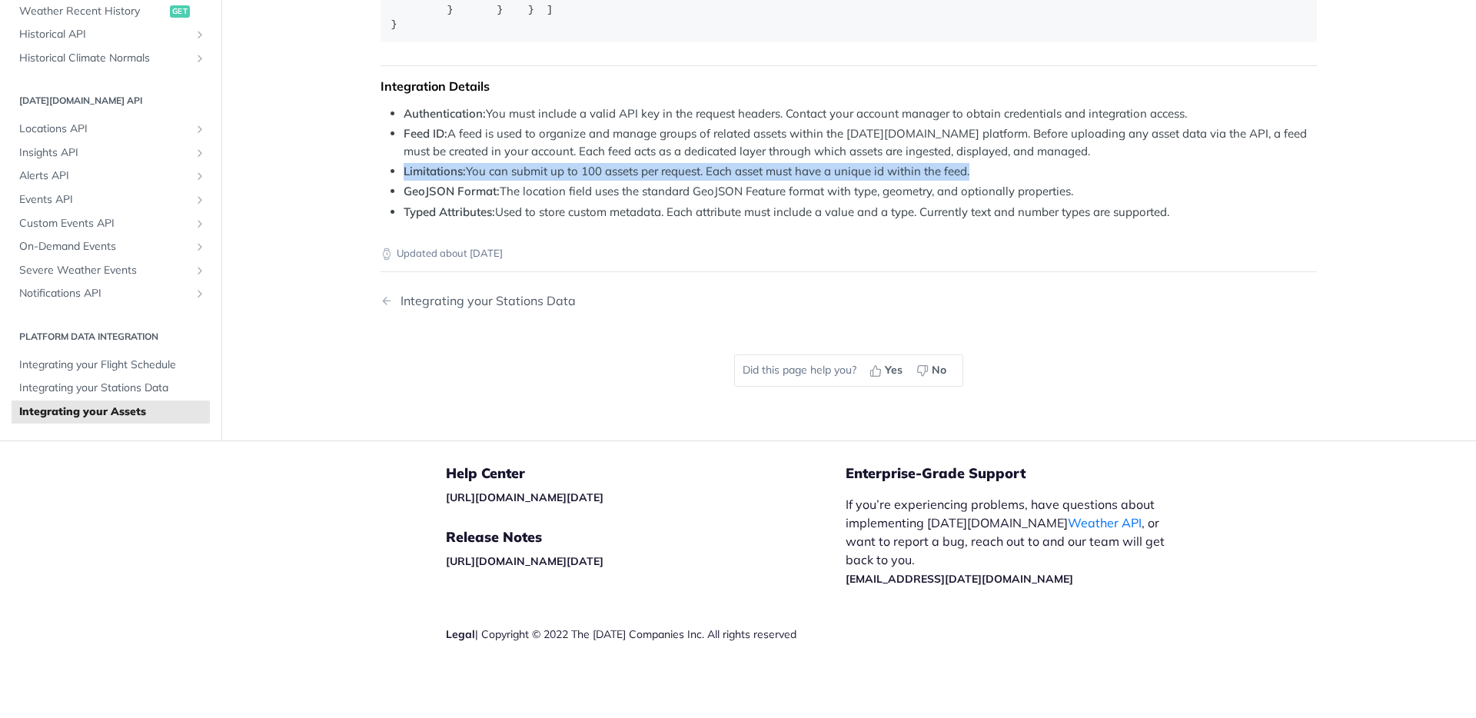
click at [684, 181] on li "Limitations: You can submit up to 100 assets per request. Each asset must have …" at bounding box center [860, 172] width 913 height 18
click at [676, 181] on li "Limitations: You can submit up to 100 assets per request. Each asset must have …" at bounding box center [860, 172] width 913 height 18
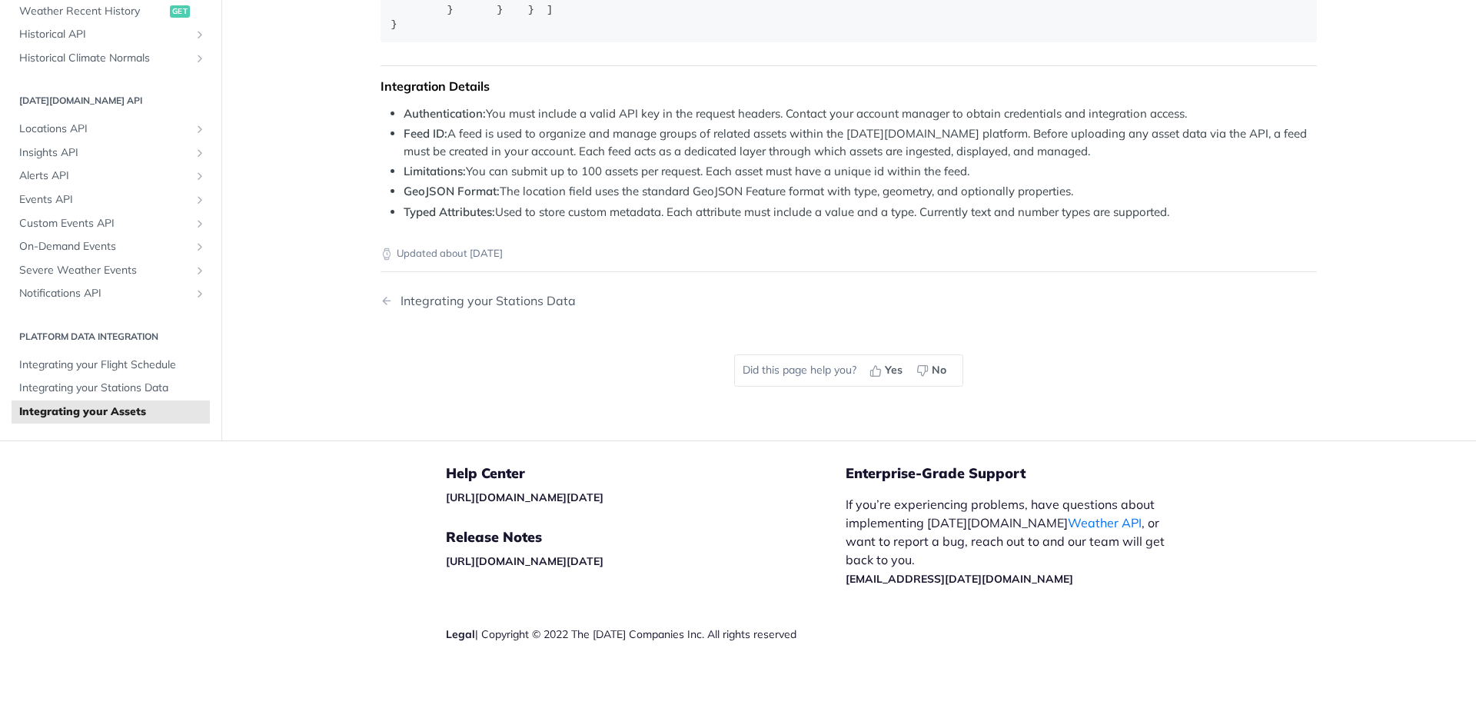
scroll to position [1254, 0]
click at [782, 201] on li "GeoJSON Format: The location field uses the standard GeoJSON Feature format wit…" at bounding box center [860, 192] width 913 height 18
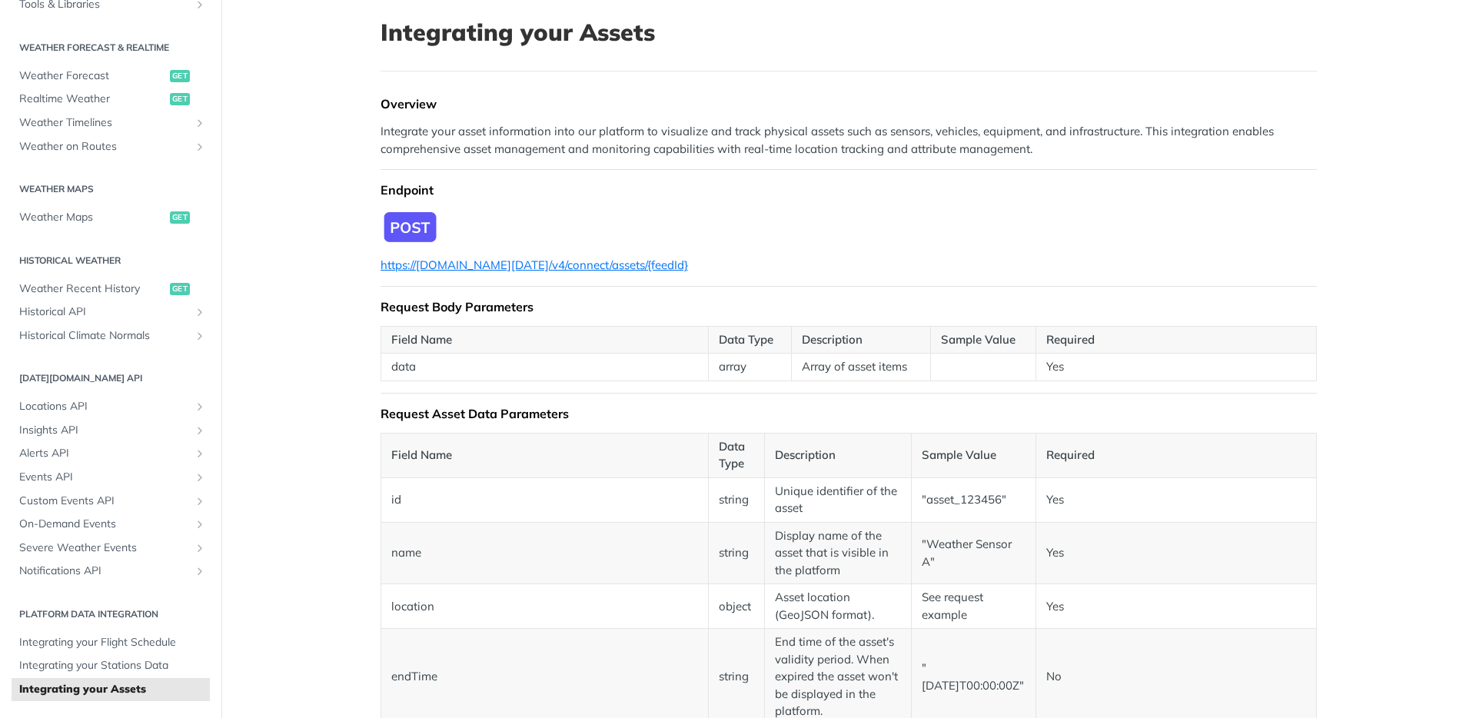
scroll to position [0, 0]
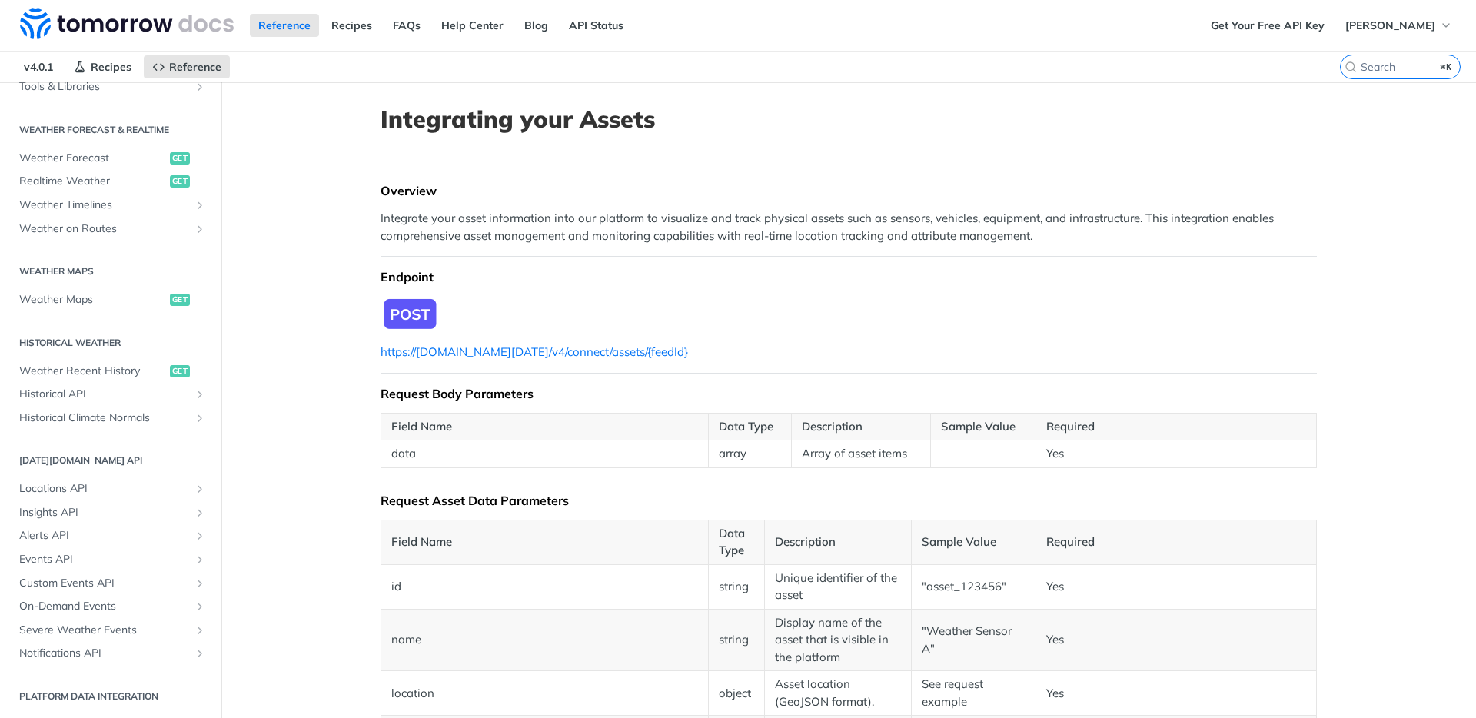
click at [863, 457] on td "Array of asset items" at bounding box center [861, 454] width 139 height 28
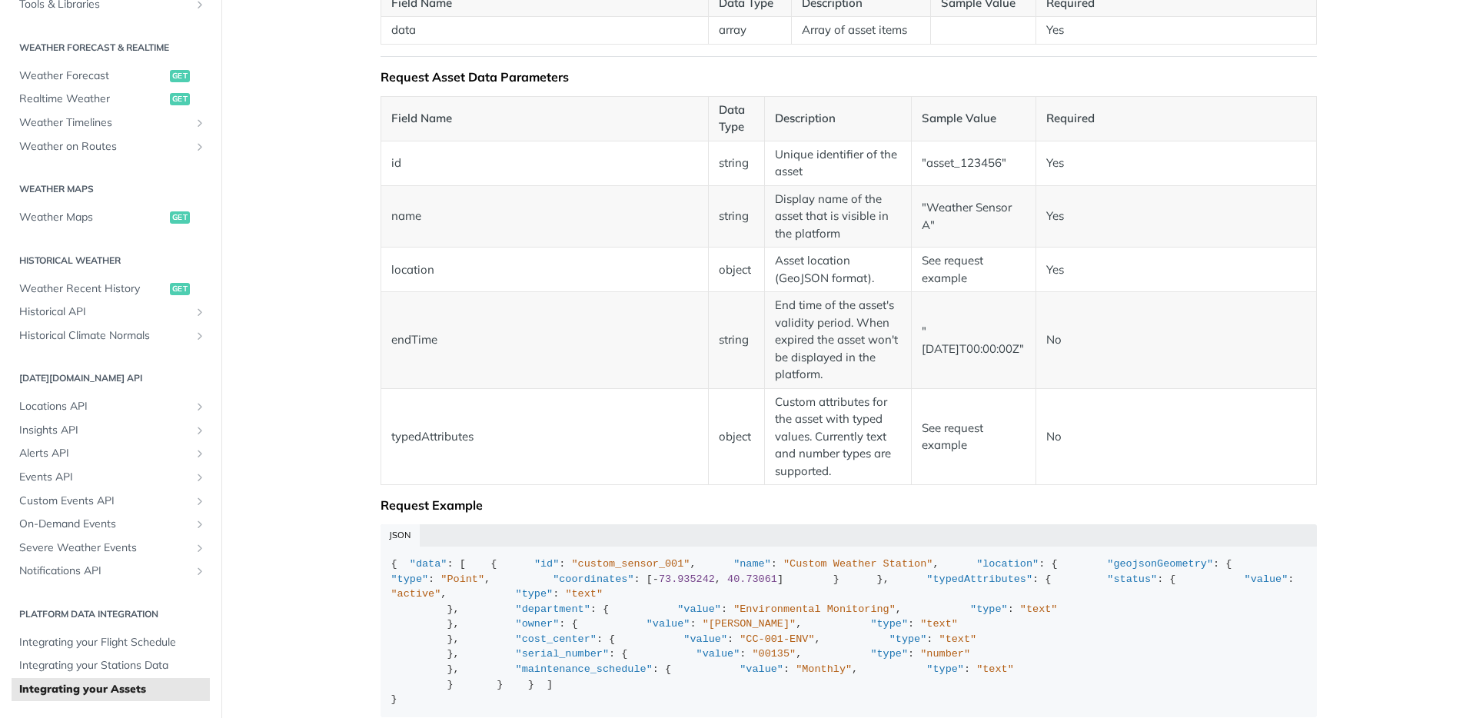
scroll to position [424, 0]
click at [826, 460] on td "Custom attributes for the asset with typed values. Currently text and number ty…" at bounding box center [838, 435] width 147 height 97
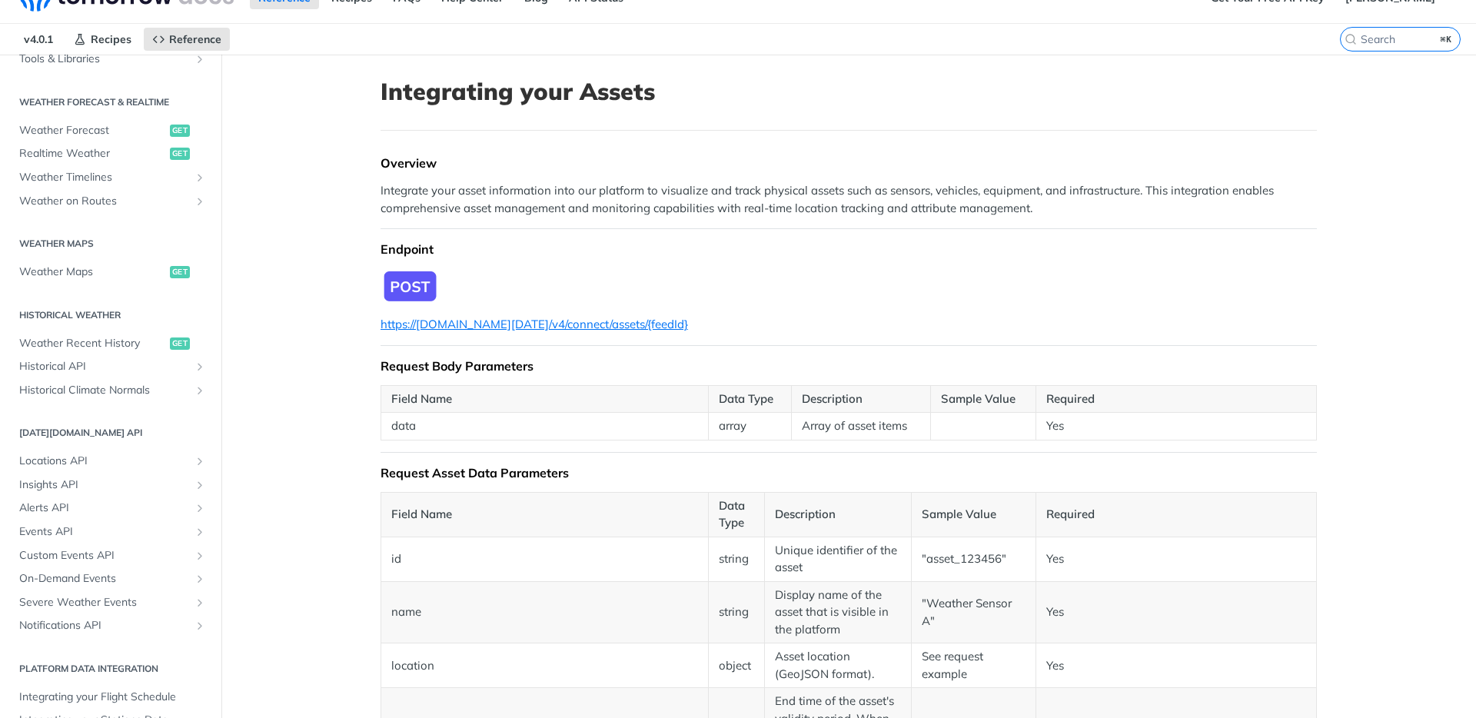
scroll to position [0, 0]
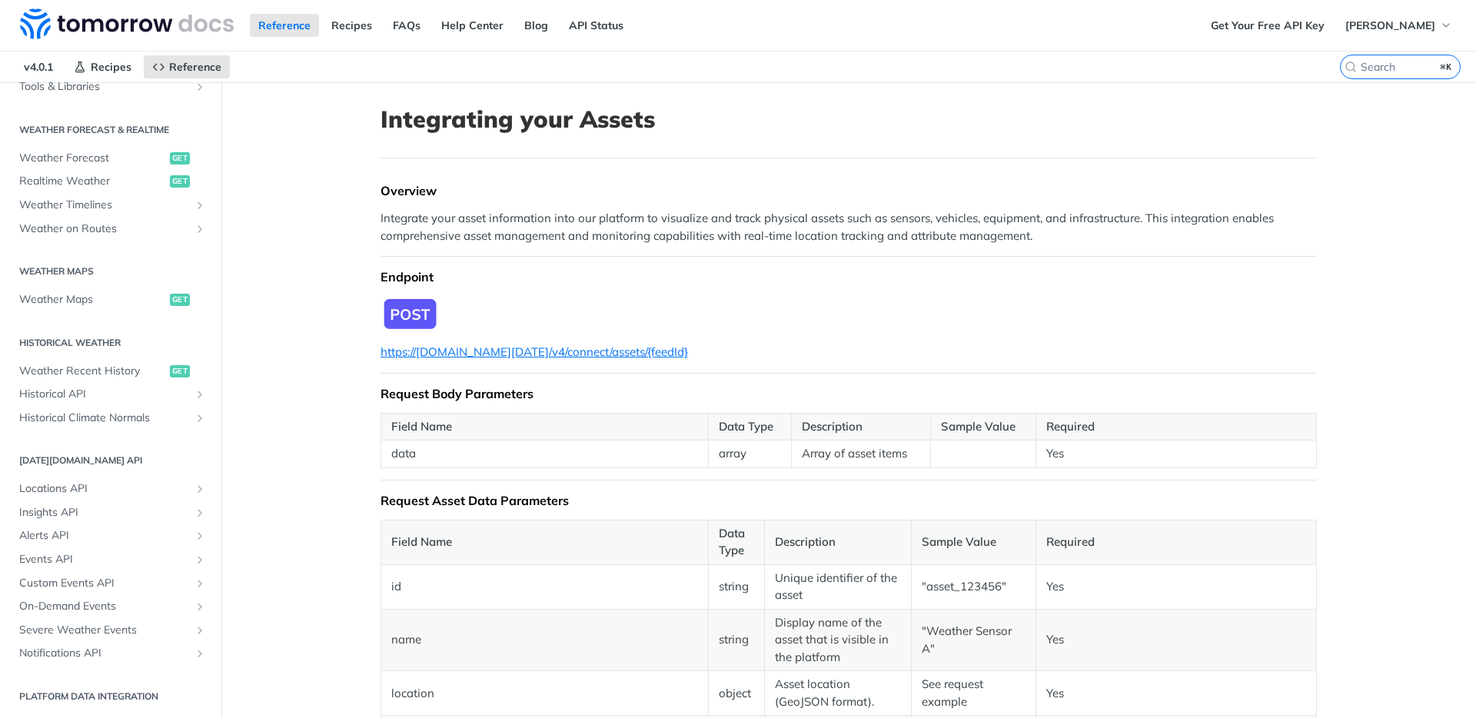
click at [842, 451] on td "Array of asset items" at bounding box center [861, 454] width 139 height 28
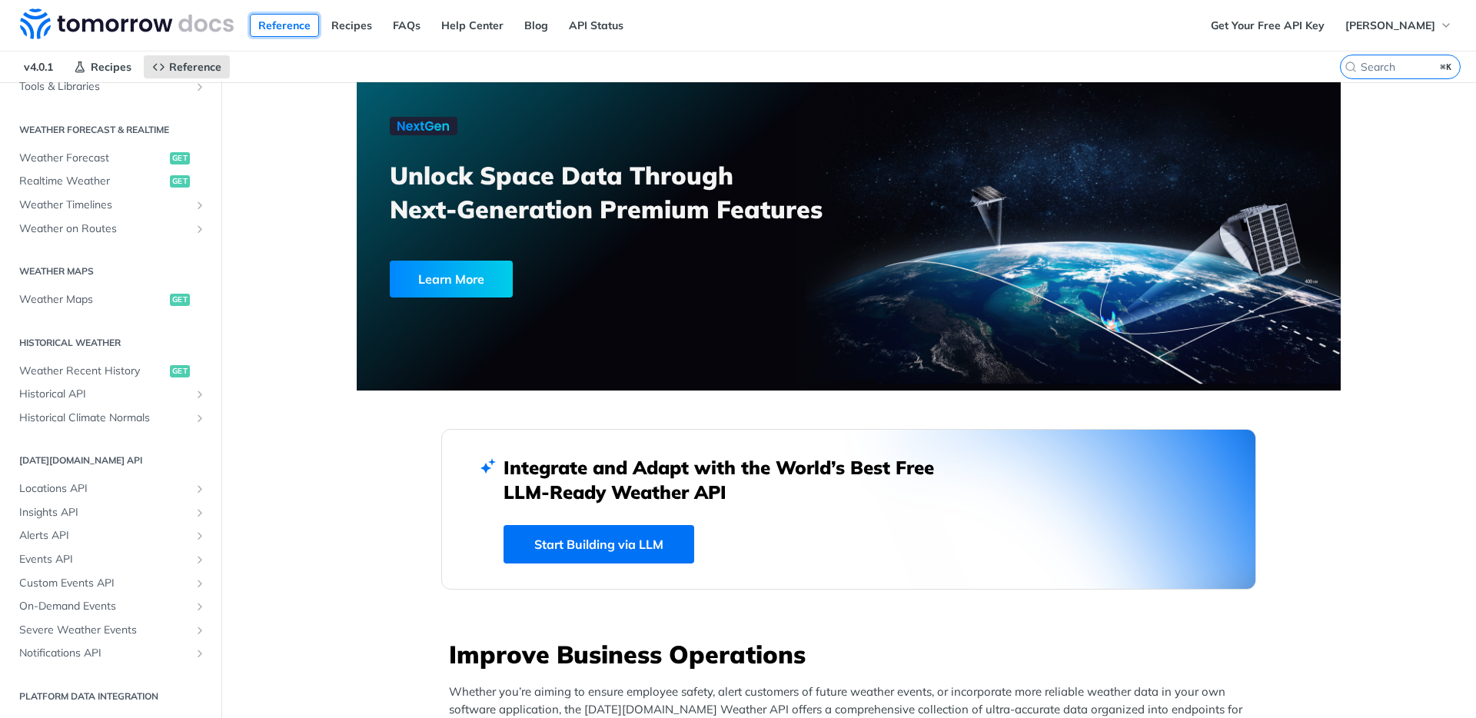
click at [297, 29] on link "Reference" at bounding box center [284, 25] width 69 height 23
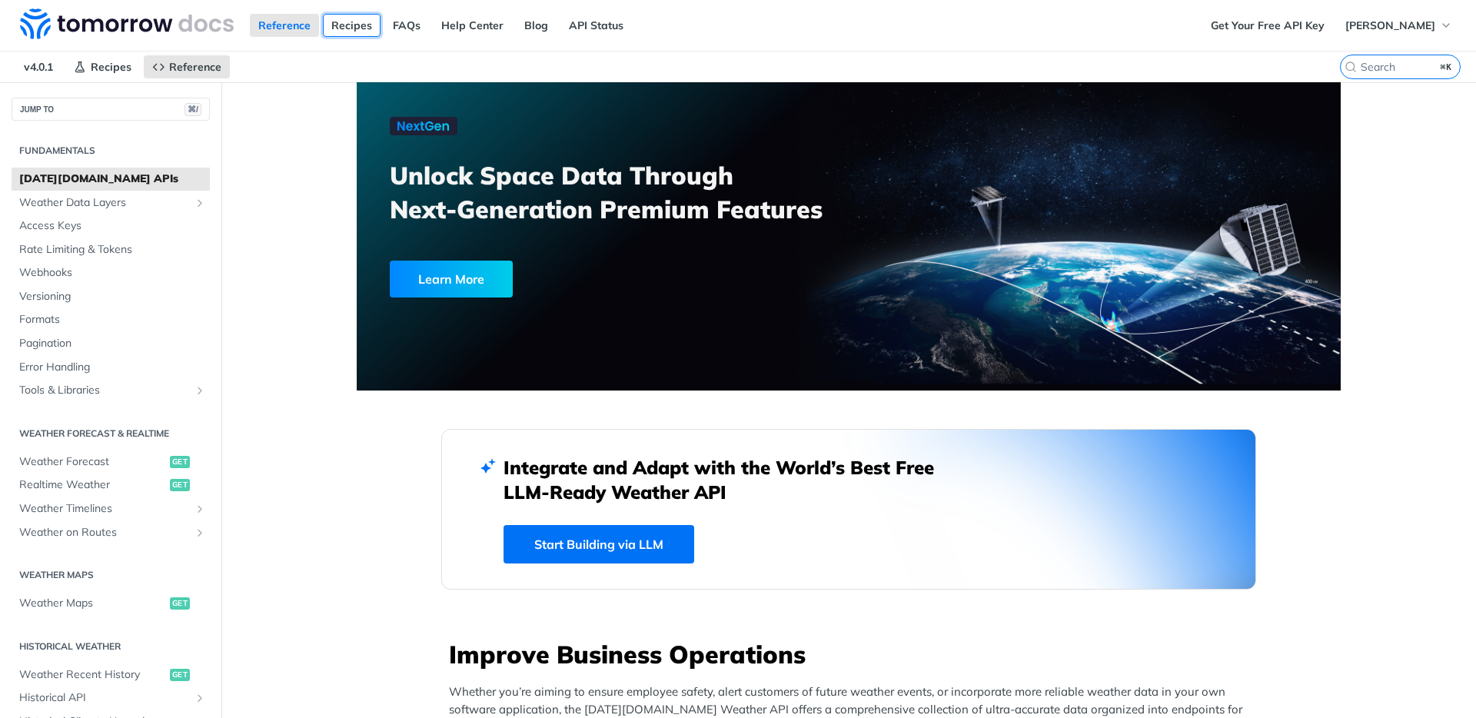
click at [342, 32] on link "Recipes" at bounding box center [352, 25] width 58 height 23
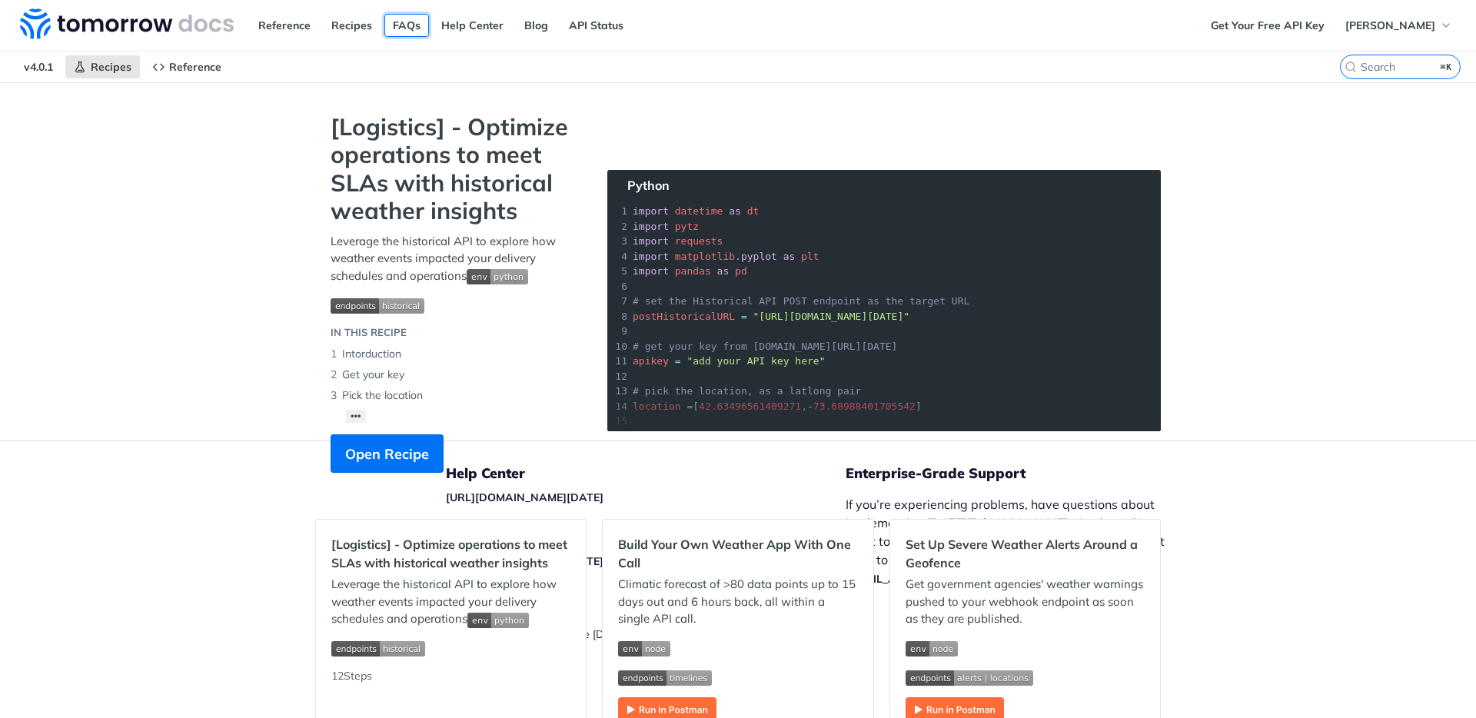
click at [410, 32] on link "FAQs" at bounding box center [406, 25] width 45 height 23
click at [460, 28] on link "Help Center" at bounding box center [472, 25] width 79 height 23
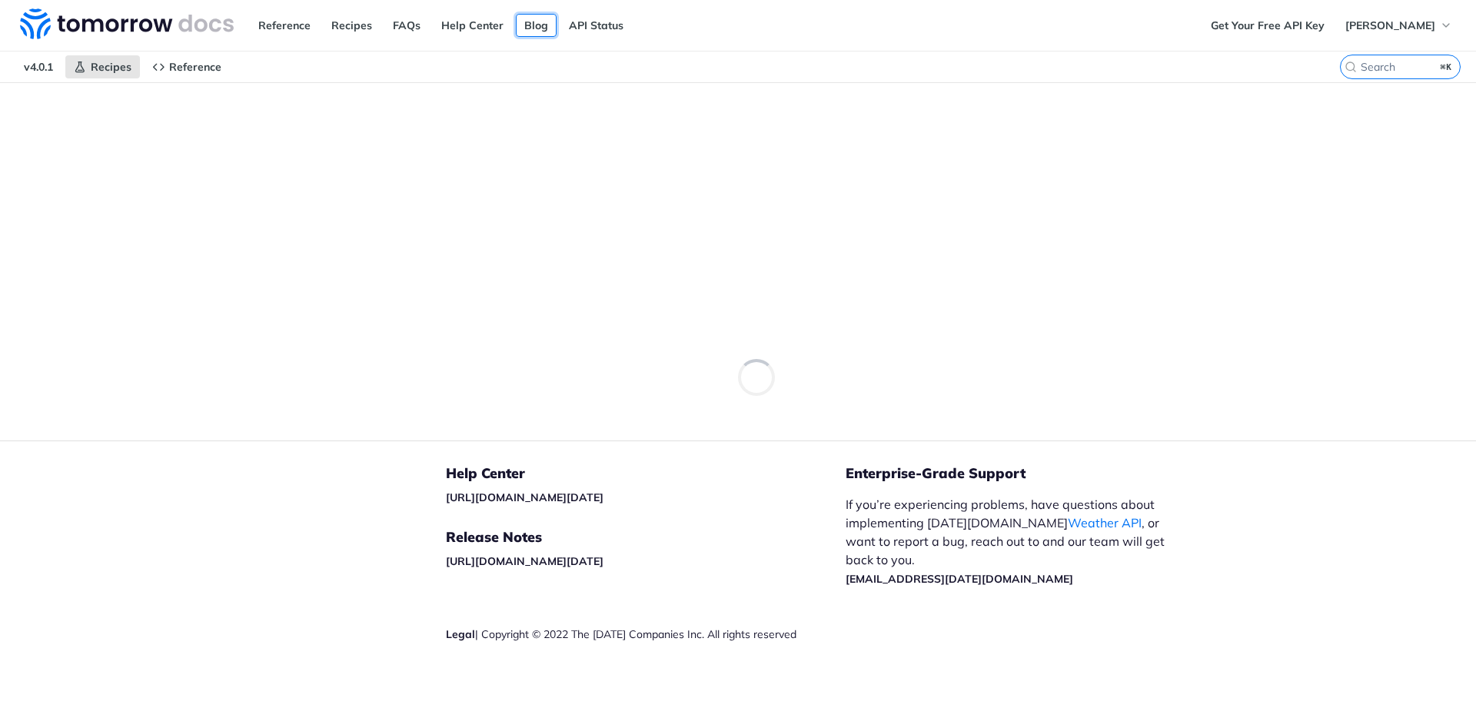
click at [528, 30] on link "Blog" at bounding box center [536, 25] width 41 height 23
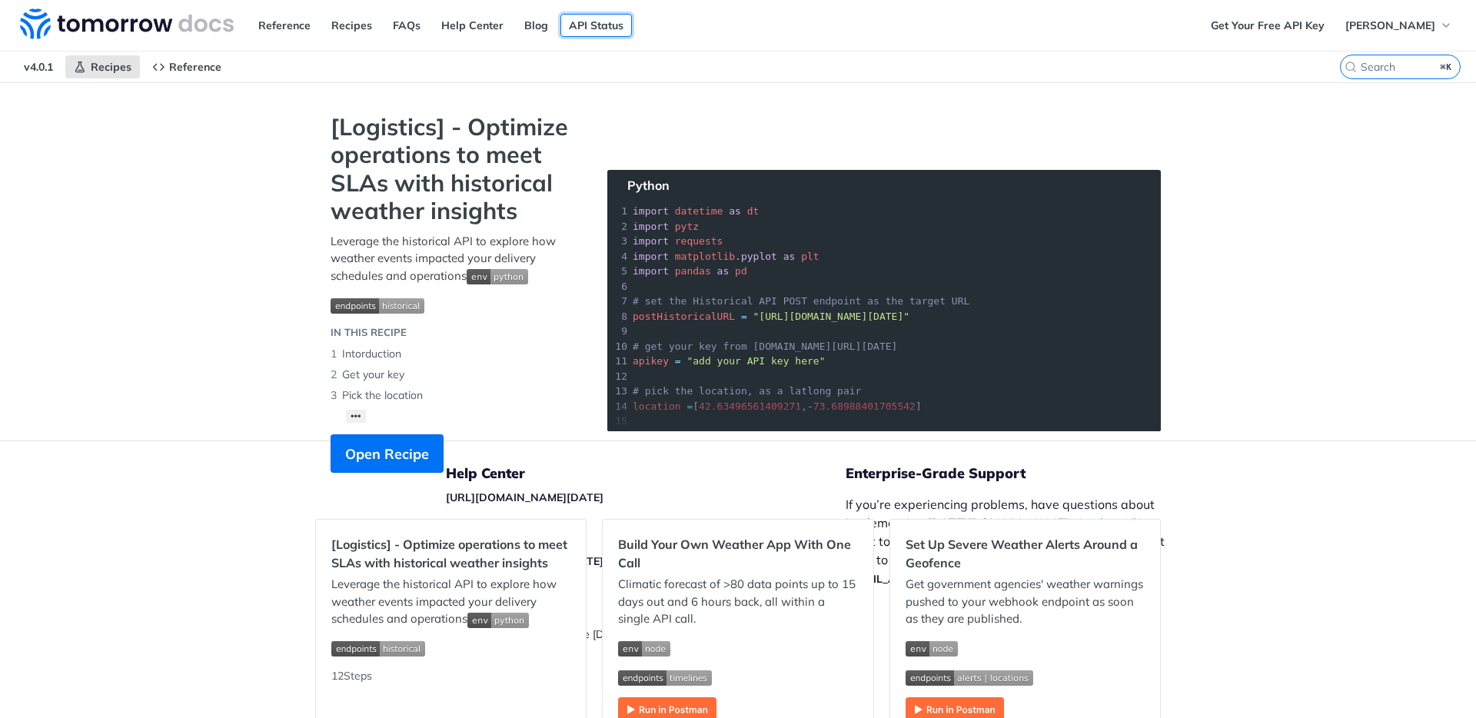
click at [596, 30] on link "API Status" at bounding box center [595, 25] width 71 height 23
click at [1314, 26] on link "Get Your Free API Key" at bounding box center [1267, 25] width 131 height 23
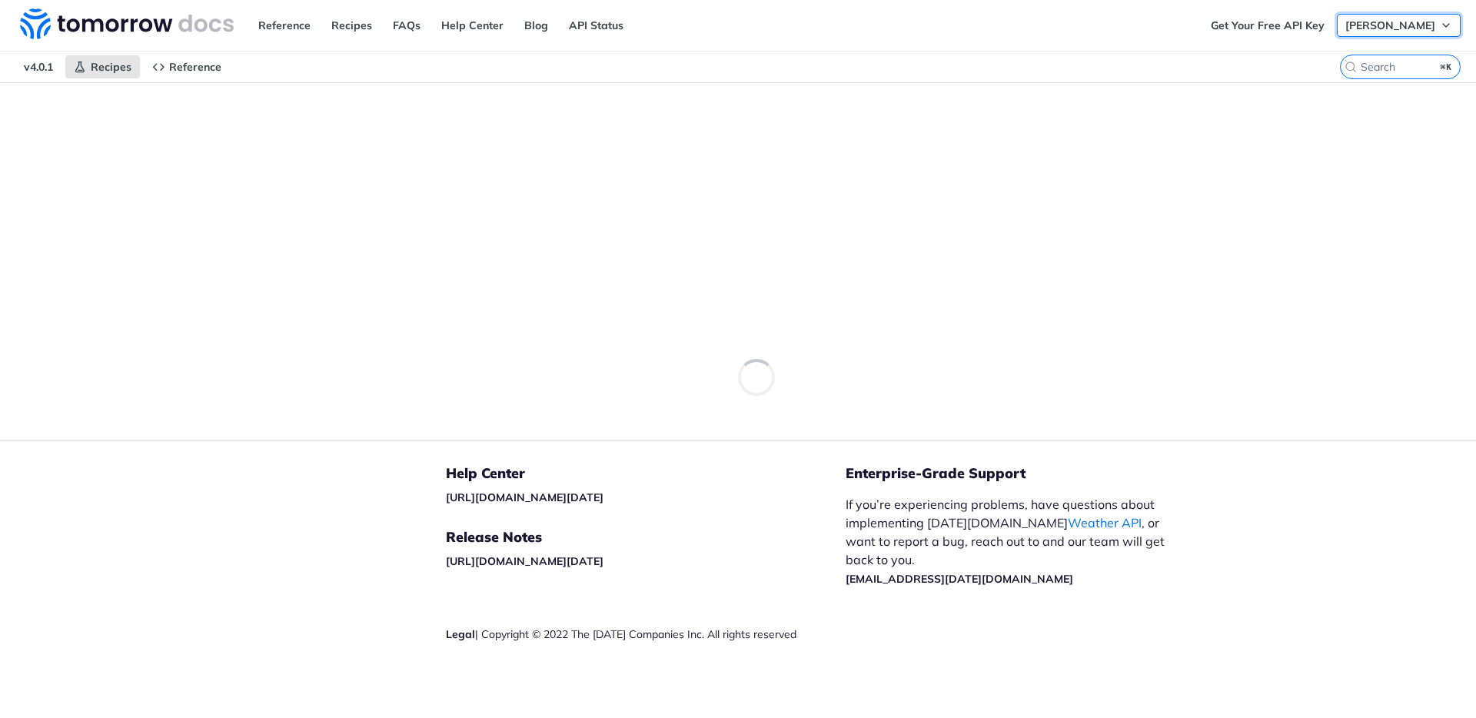
click at [1420, 28] on span "[PERSON_NAME]" at bounding box center [1390, 25] width 90 height 14
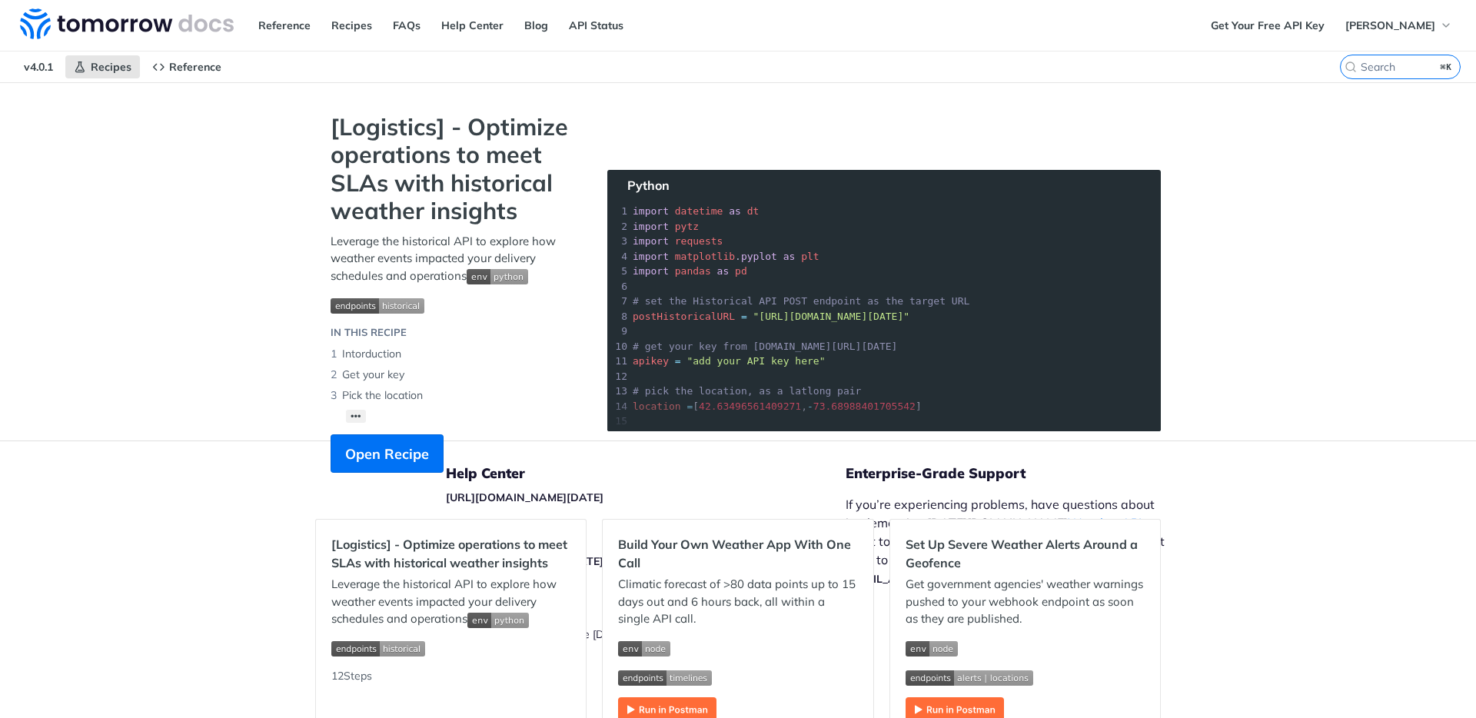
click at [1161, 19] on div "Reference Recipes FAQs Help Center Blog API Status" at bounding box center [601, 25] width 1202 height 51
click at [1174, 75] on nav "v4.0.1 Recipes Reference" at bounding box center [670, 66] width 1340 height 31
click at [1116, 50] on header "Jump to Content Reference Recipes FAQs Help Center Blog API Status Recipes Refe…" at bounding box center [738, 41] width 1476 height 82
click at [184, 72] on span "Reference" at bounding box center [195, 67] width 52 height 14
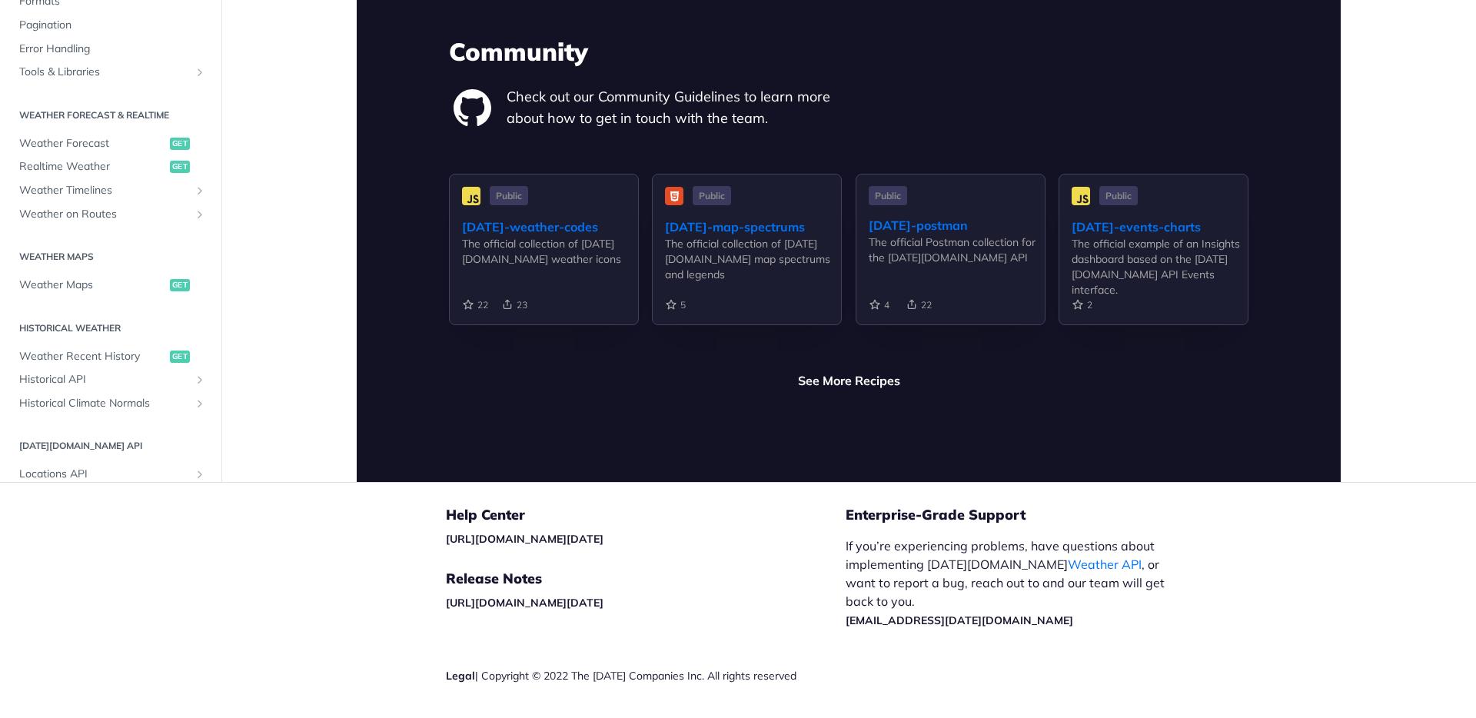
scroll to position [3627, 0]
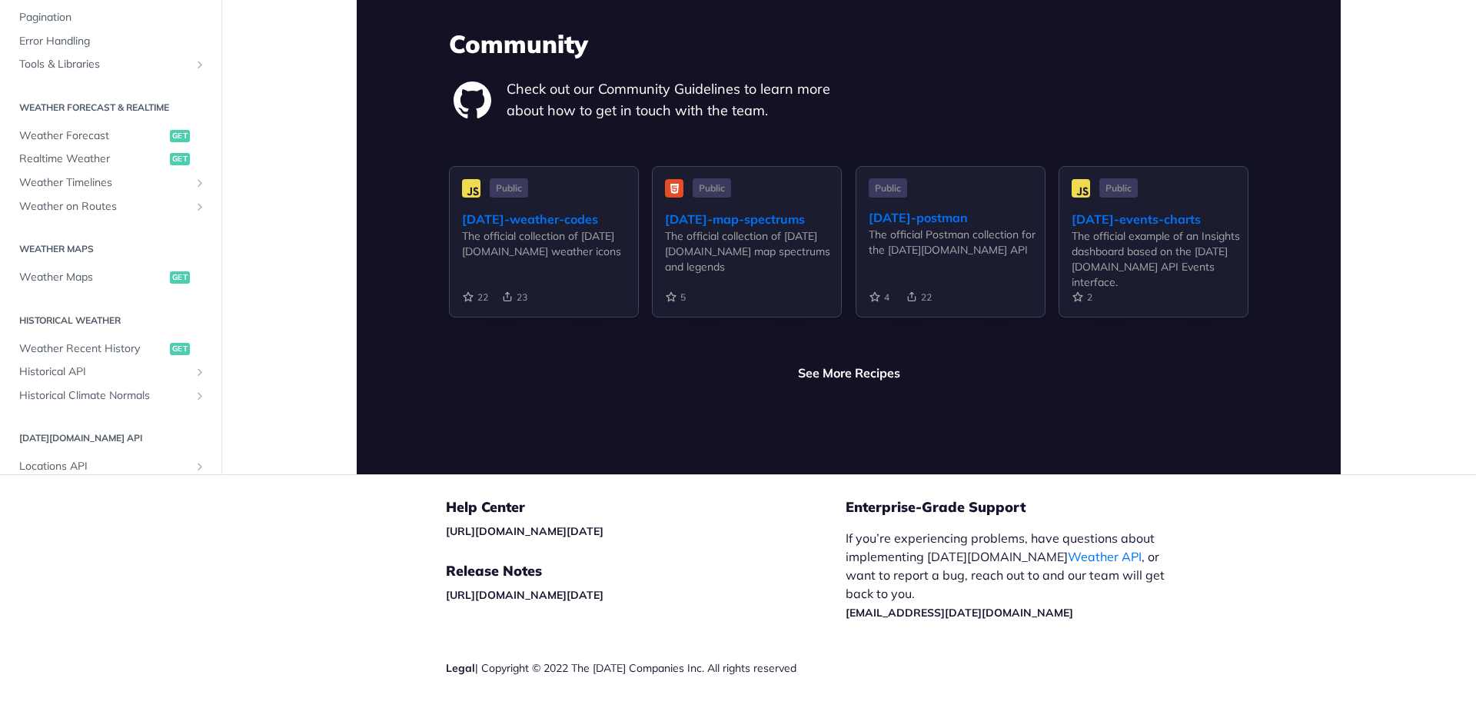
click at [857, 540] on p "If you’re experiencing problems, have questions about implementing Tomorrow.io …" at bounding box center [1012, 575] width 335 height 92
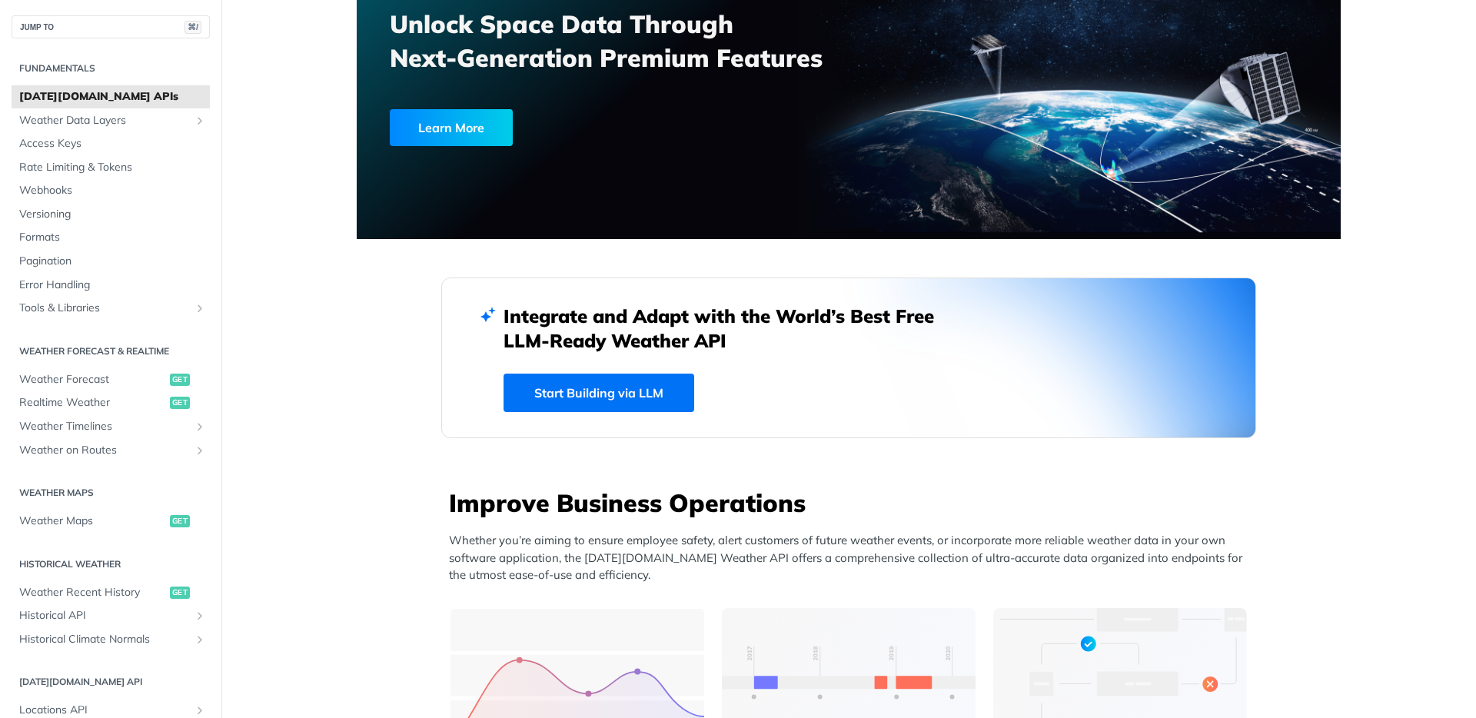
scroll to position [0, 0]
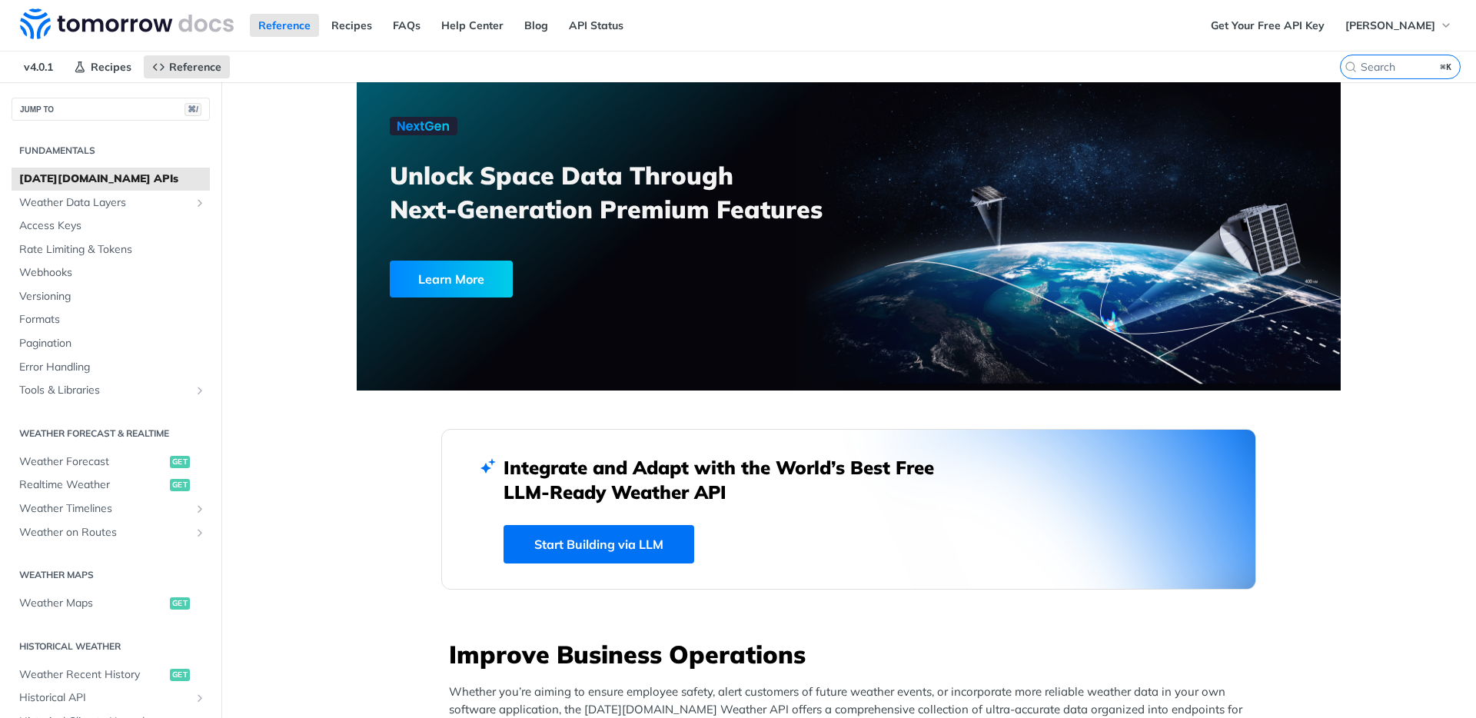
click at [651, 38] on div "Reference Recipes FAQs Help Center Blog API Status" at bounding box center [601, 25] width 1202 height 51
click at [31, 67] on span "v4.0.1" at bounding box center [38, 66] width 46 height 23
click at [31, 65] on span "v4.0.1" at bounding box center [38, 66] width 46 height 23
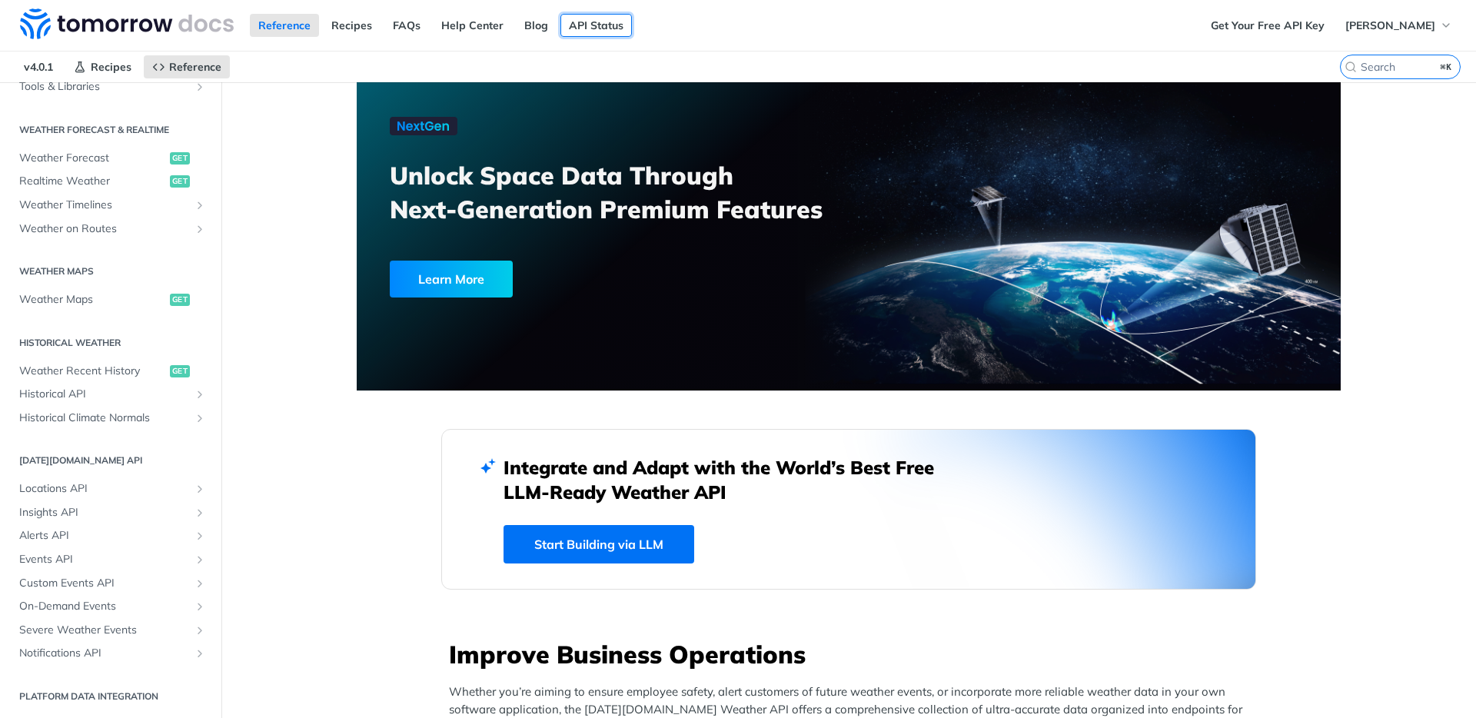
click at [612, 30] on link "API Status" at bounding box center [595, 25] width 71 height 23
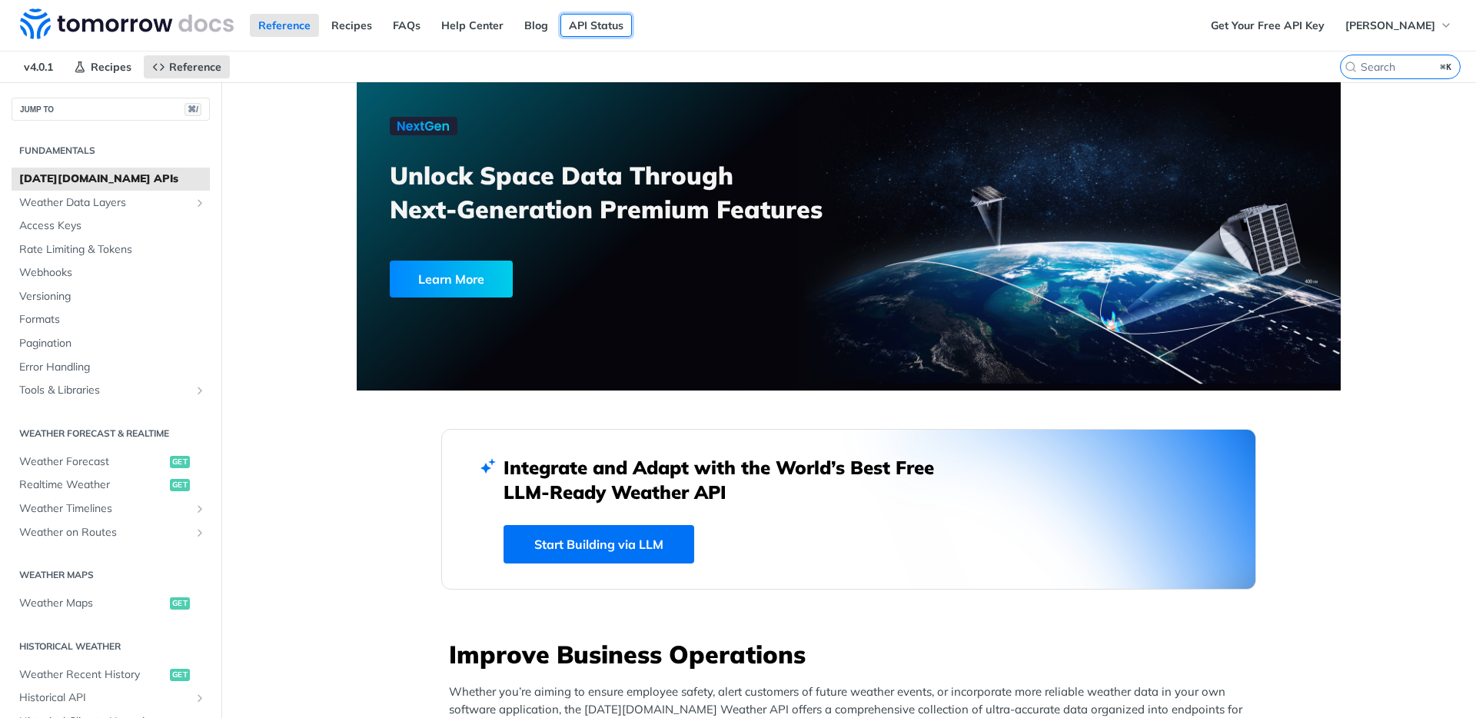
click at [581, 18] on link "API Status" at bounding box center [595, 25] width 71 height 23
